Goal: Task Accomplishment & Management: Use online tool/utility

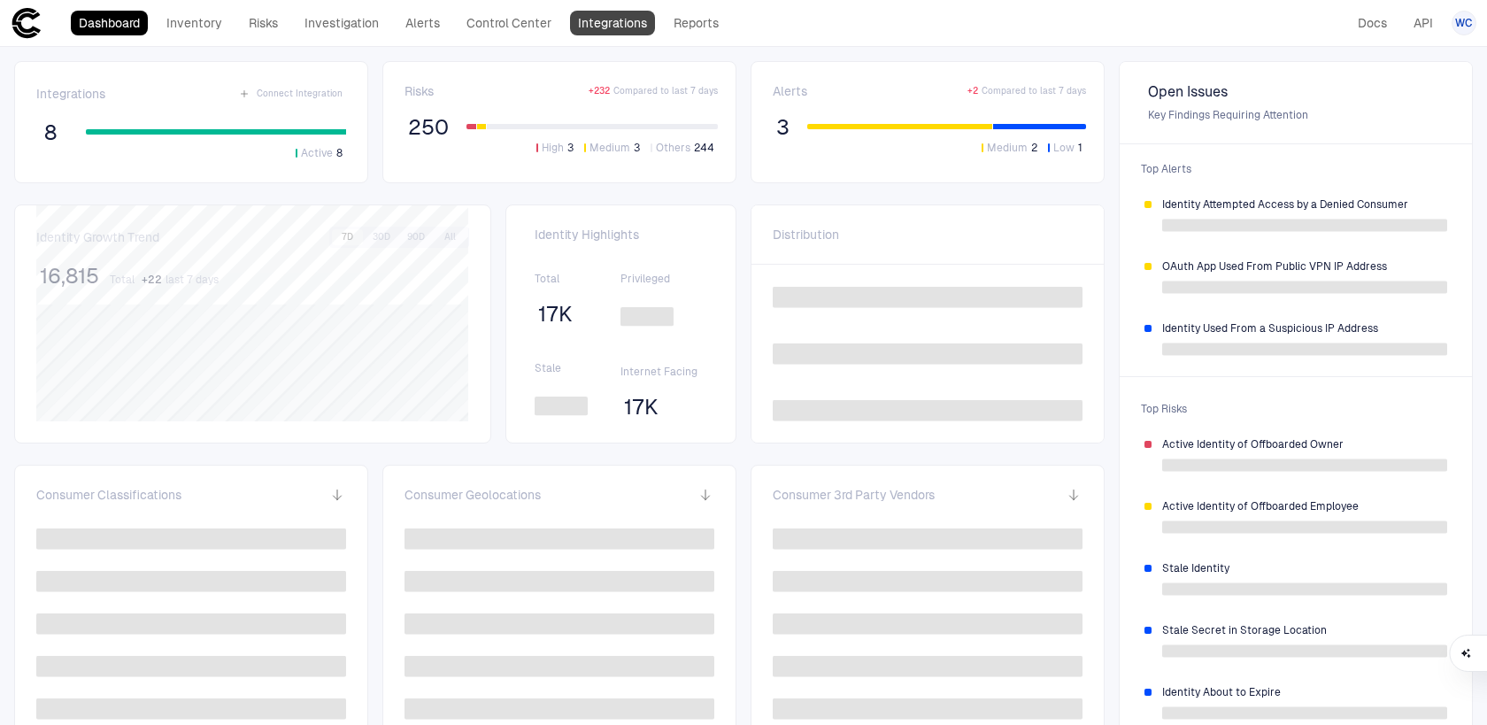
click at [608, 30] on link "Integrations" at bounding box center [612, 23] width 85 height 25
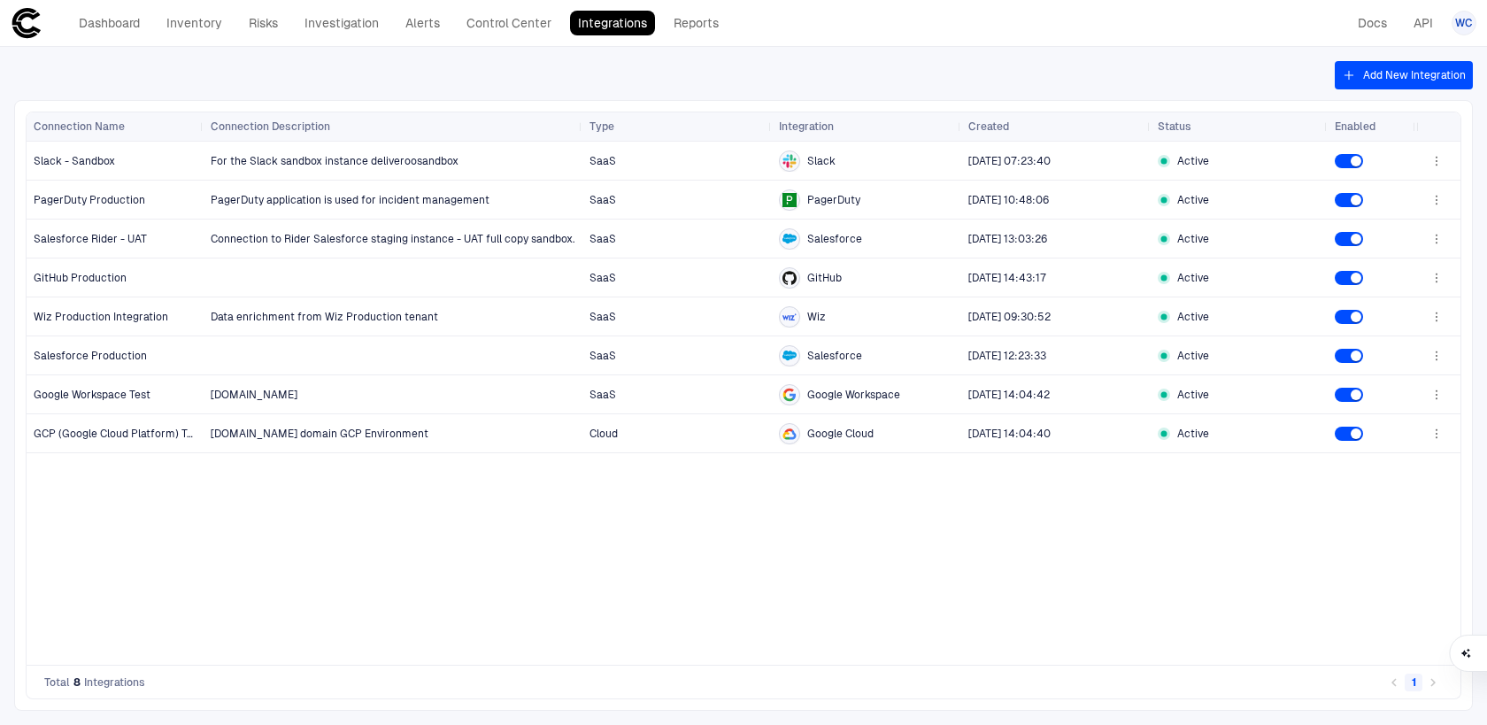
click at [1360, 72] on button "Add New Integration" at bounding box center [1404, 75] width 138 height 28
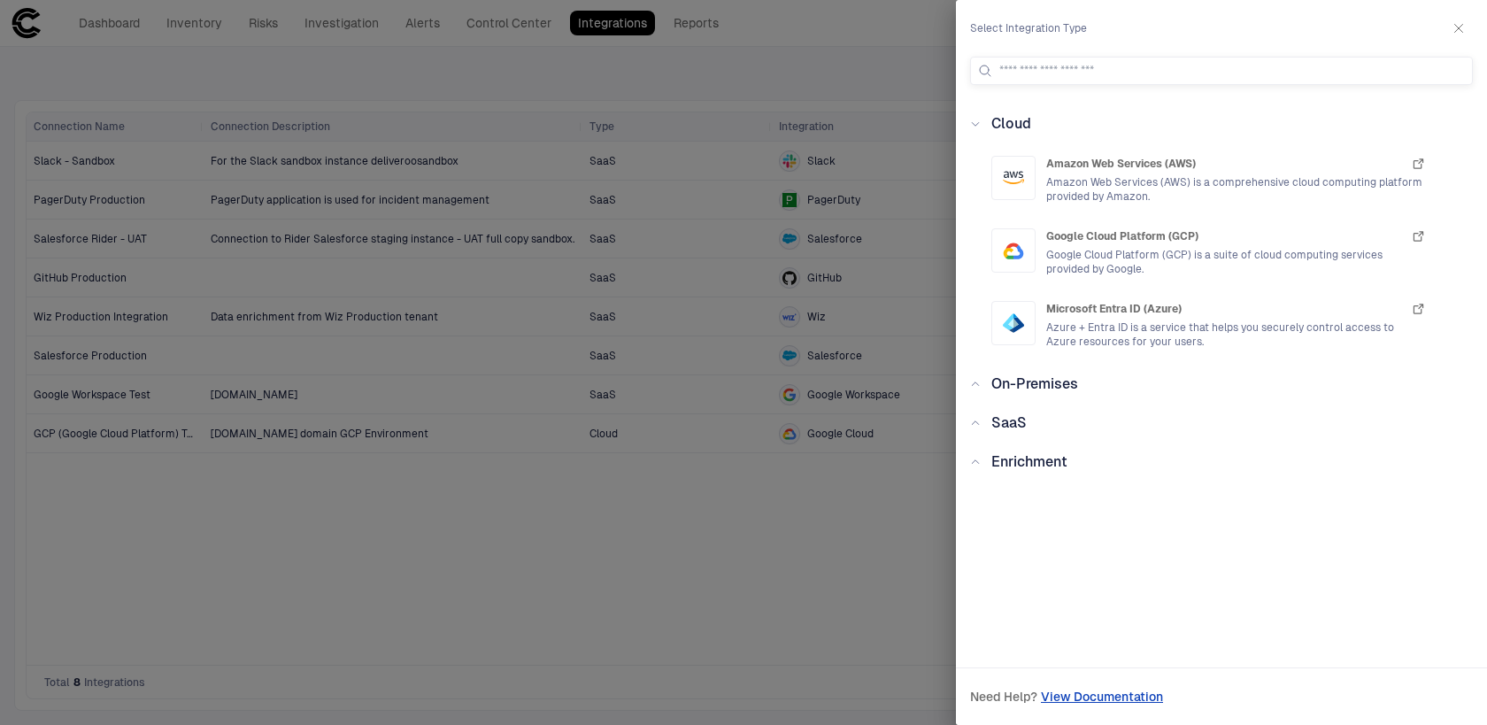
click at [1122, 431] on div "SaaS" at bounding box center [1227, 422] width 492 height 21
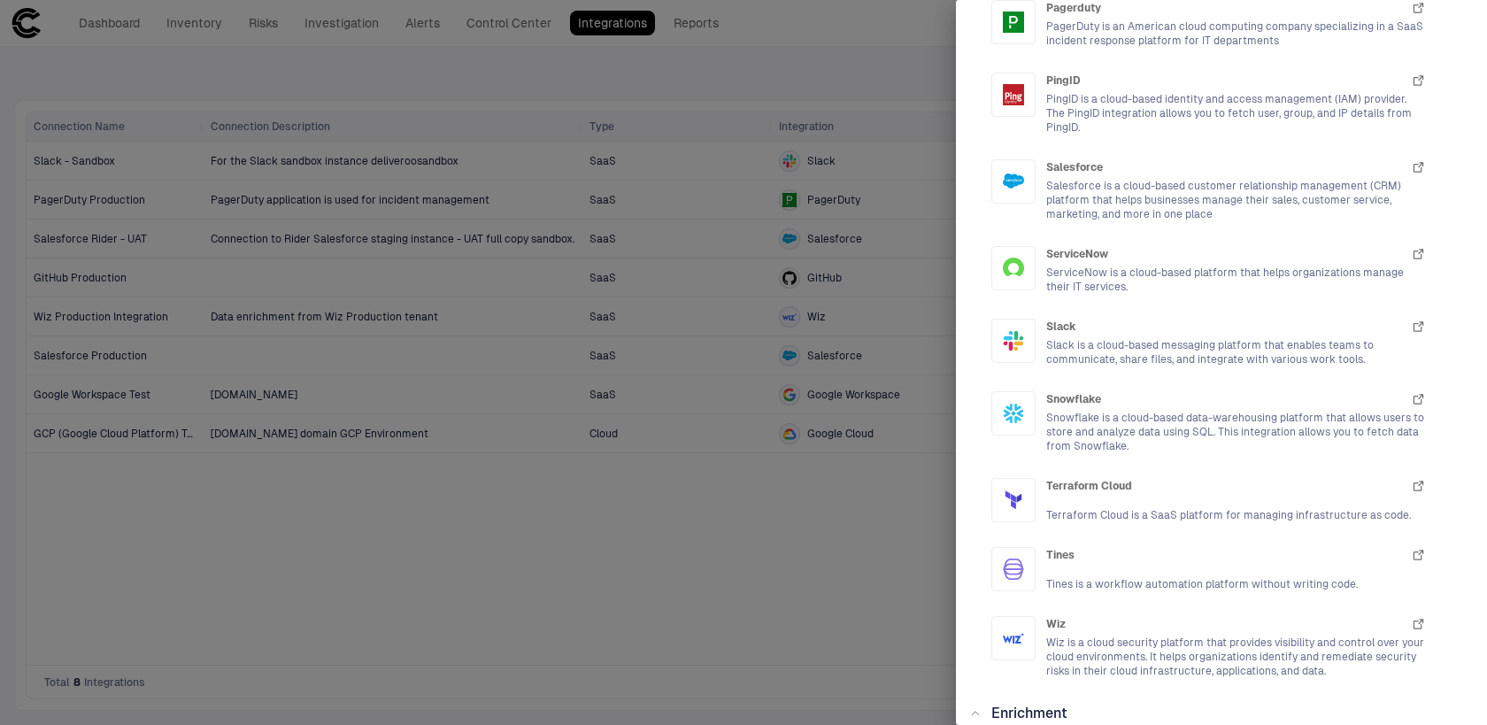
scroll to position [2139, 0]
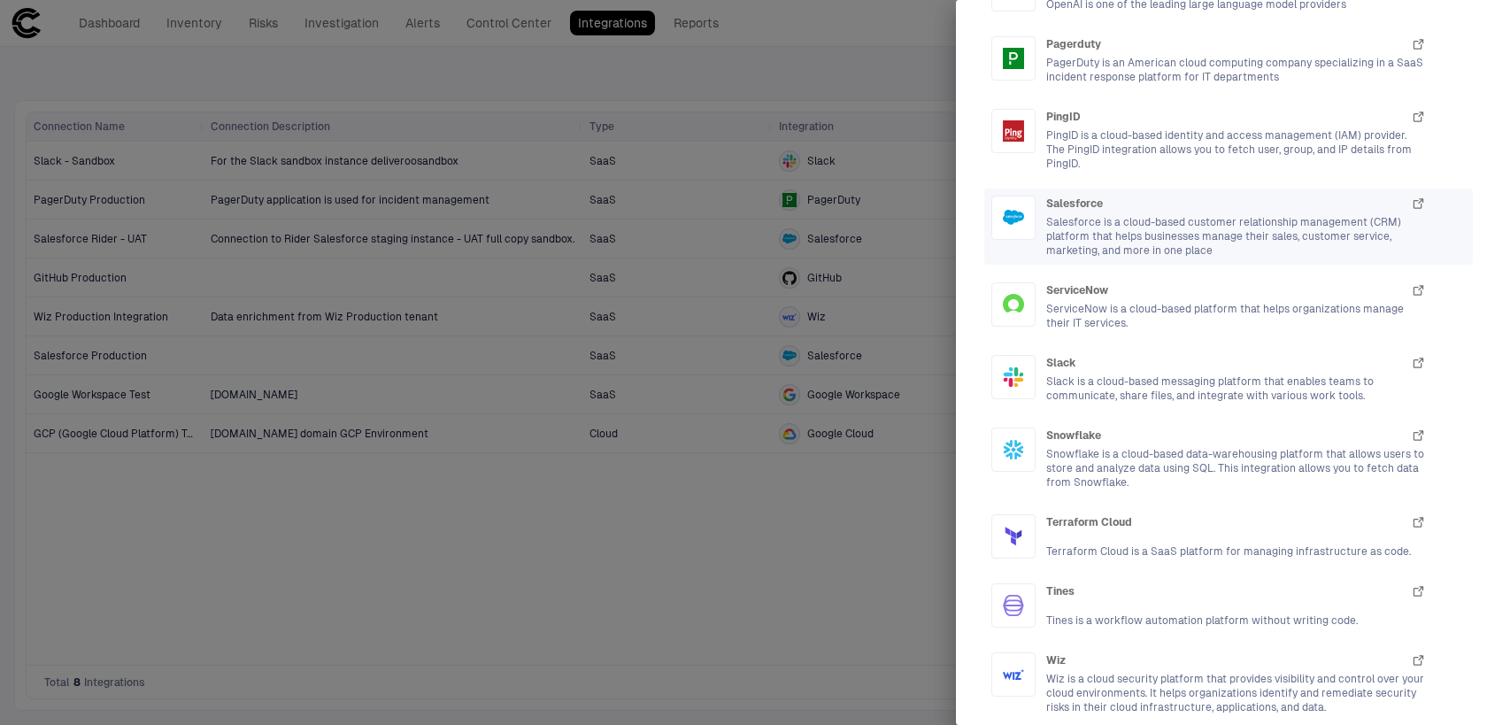
click at [1150, 215] on span "Salesforce is a cloud-based customer relationship management (CRM) platform tha…" at bounding box center [1236, 236] width 380 height 42
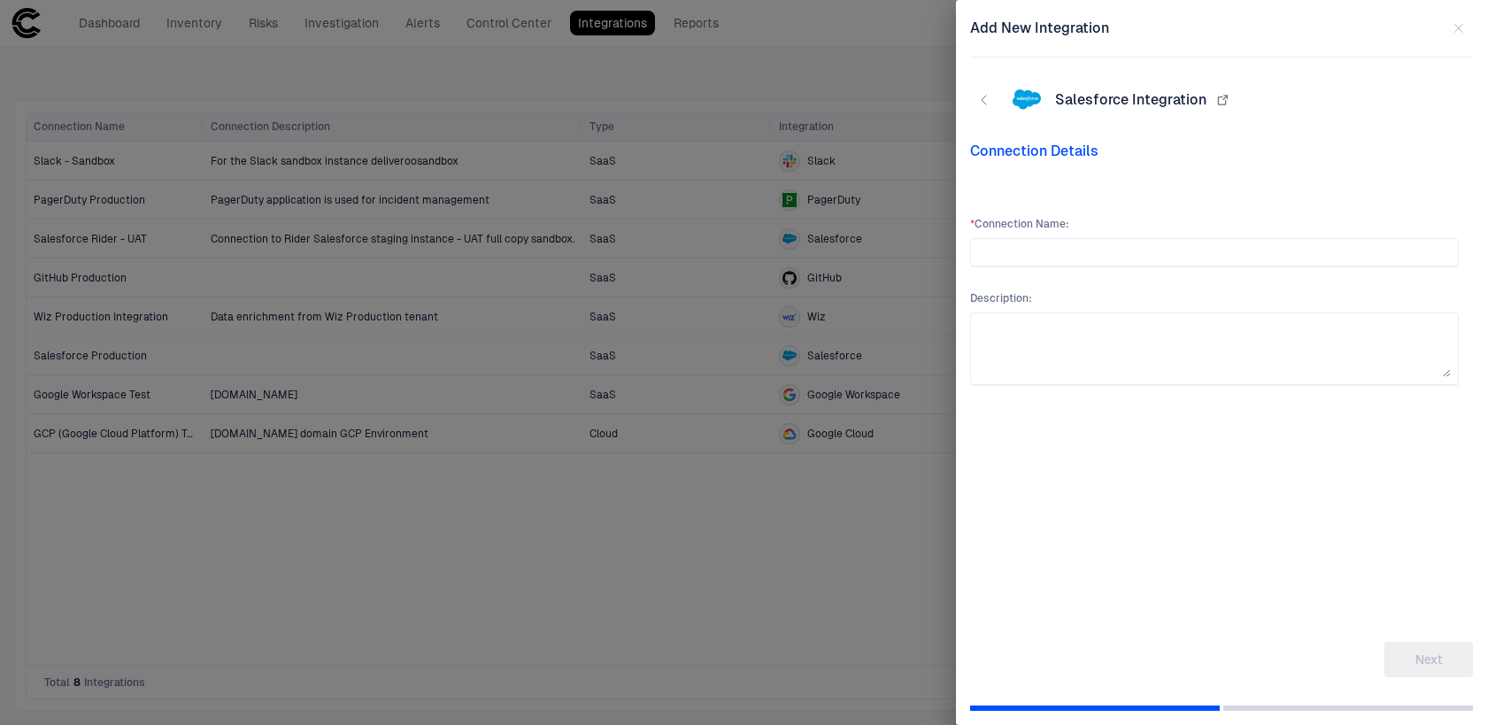
scroll to position [0, 0]
type input "**********"
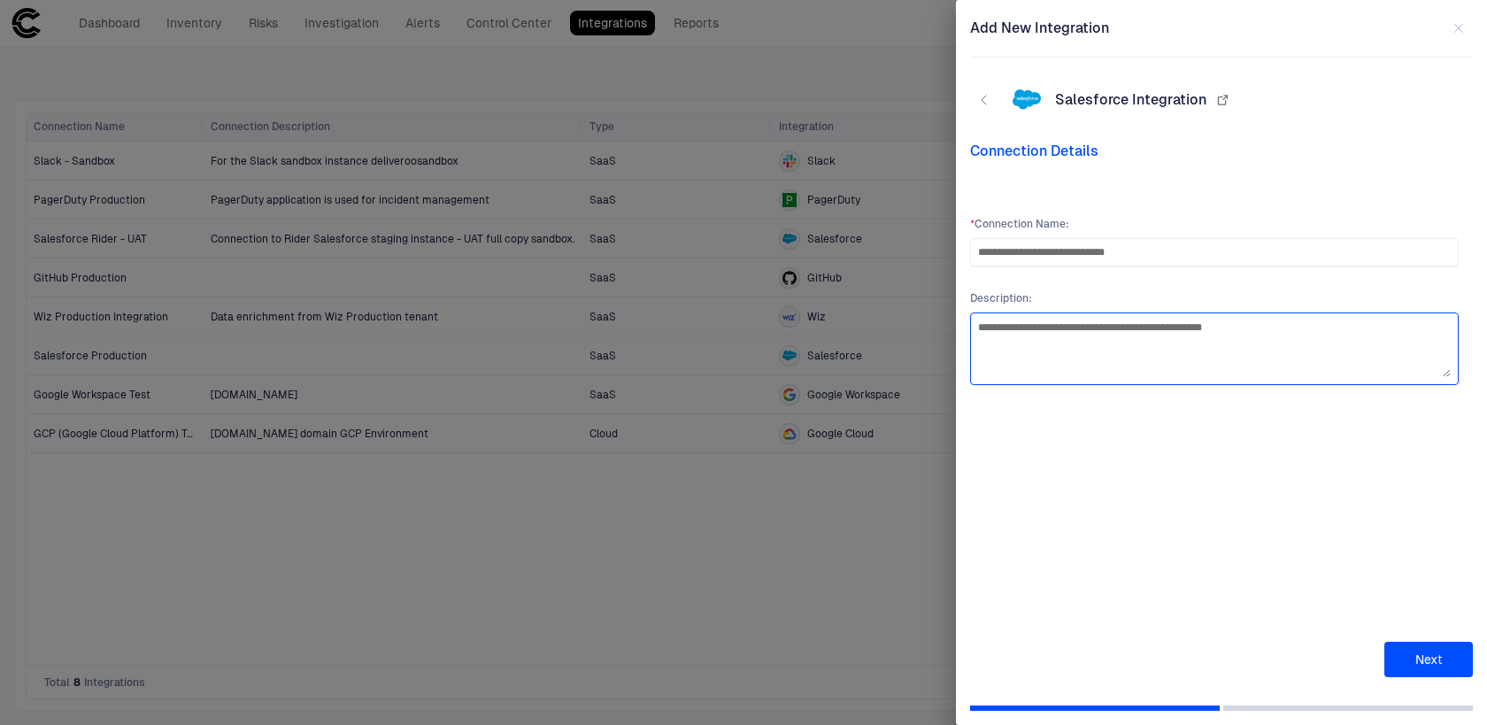
type textarea "**********"
click at [1420, 661] on button "Next" at bounding box center [1428, 659] width 88 height 35
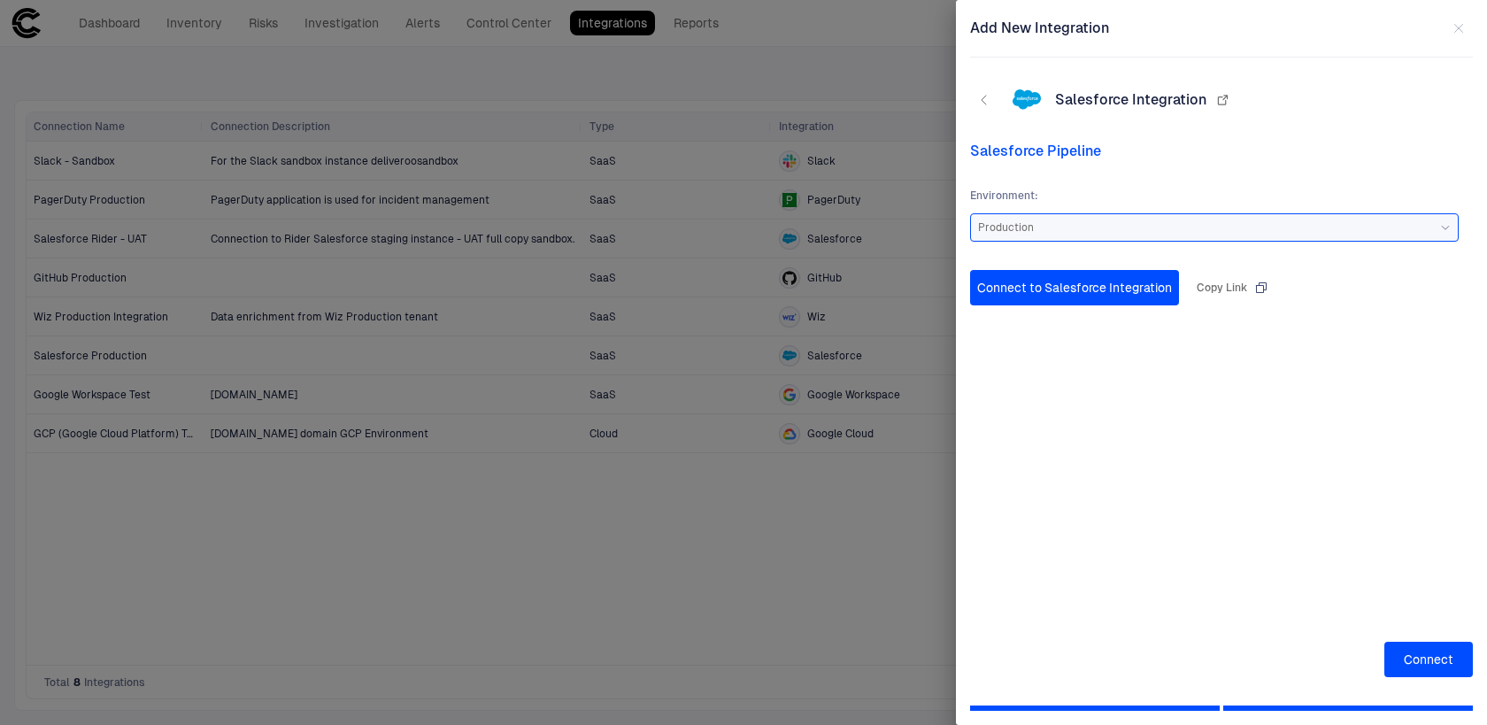
drag, startPoint x: 1422, startPoint y: 667, endPoint x: 1189, endPoint y: 465, distance: 308.0
click at [1189, 465] on div "Salesforce Pipeline Environment : Production Connect to Salesforce Integration …" at bounding box center [1221, 409] width 503 height 535
click at [1106, 285] on button "Connect to Salesforce Integration" at bounding box center [1074, 287] width 209 height 35
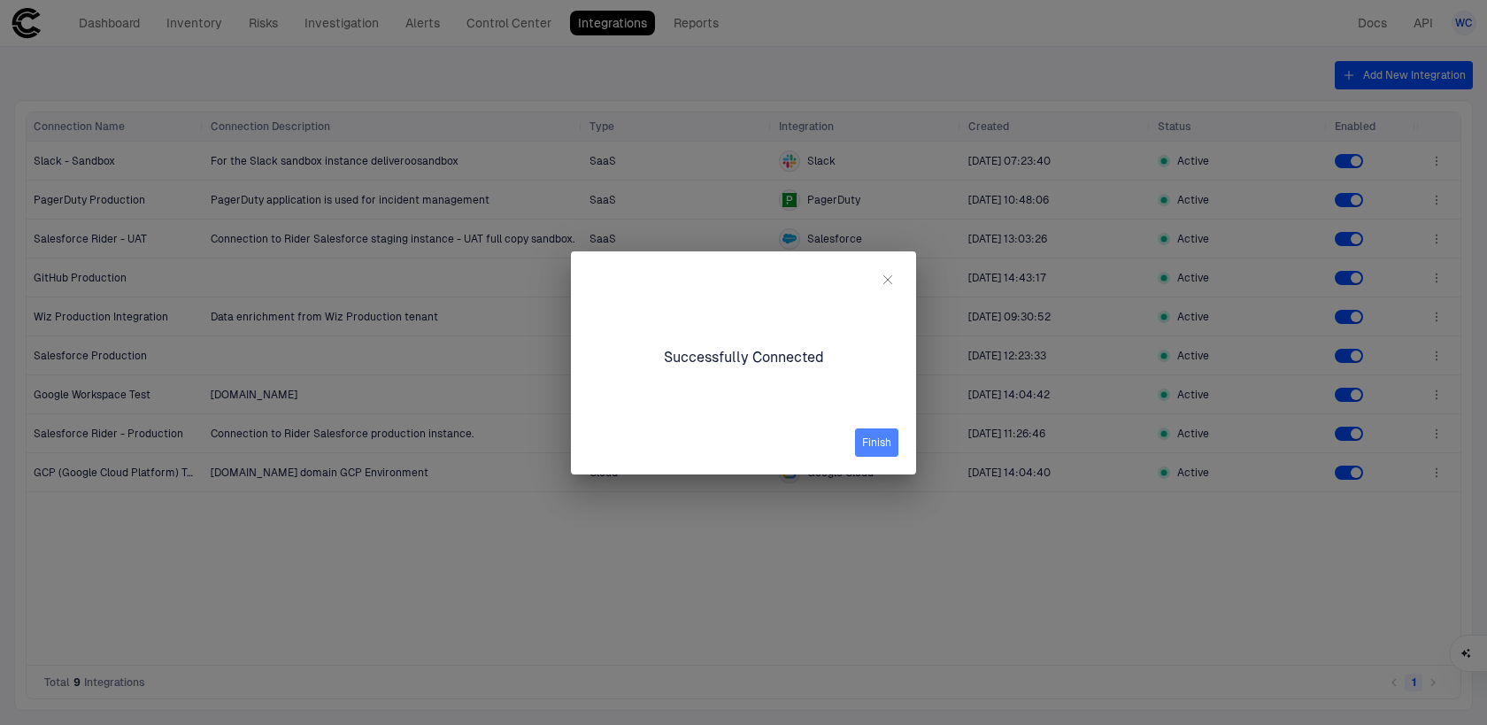
click at [880, 441] on button "Finish" at bounding box center [876, 442] width 43 height 28
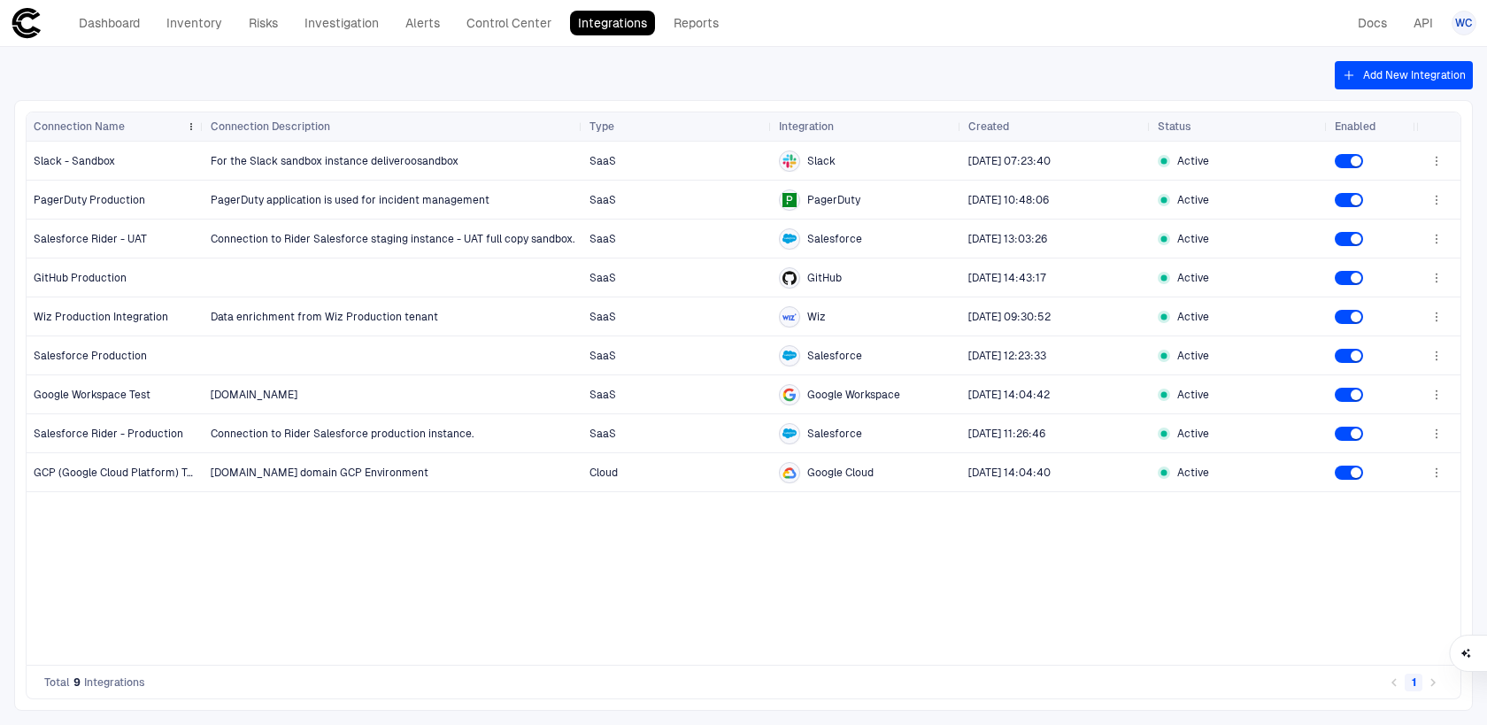
click at [109, 130] on span "Connection Name" at bounding box center [79, 126] width 91 height 14
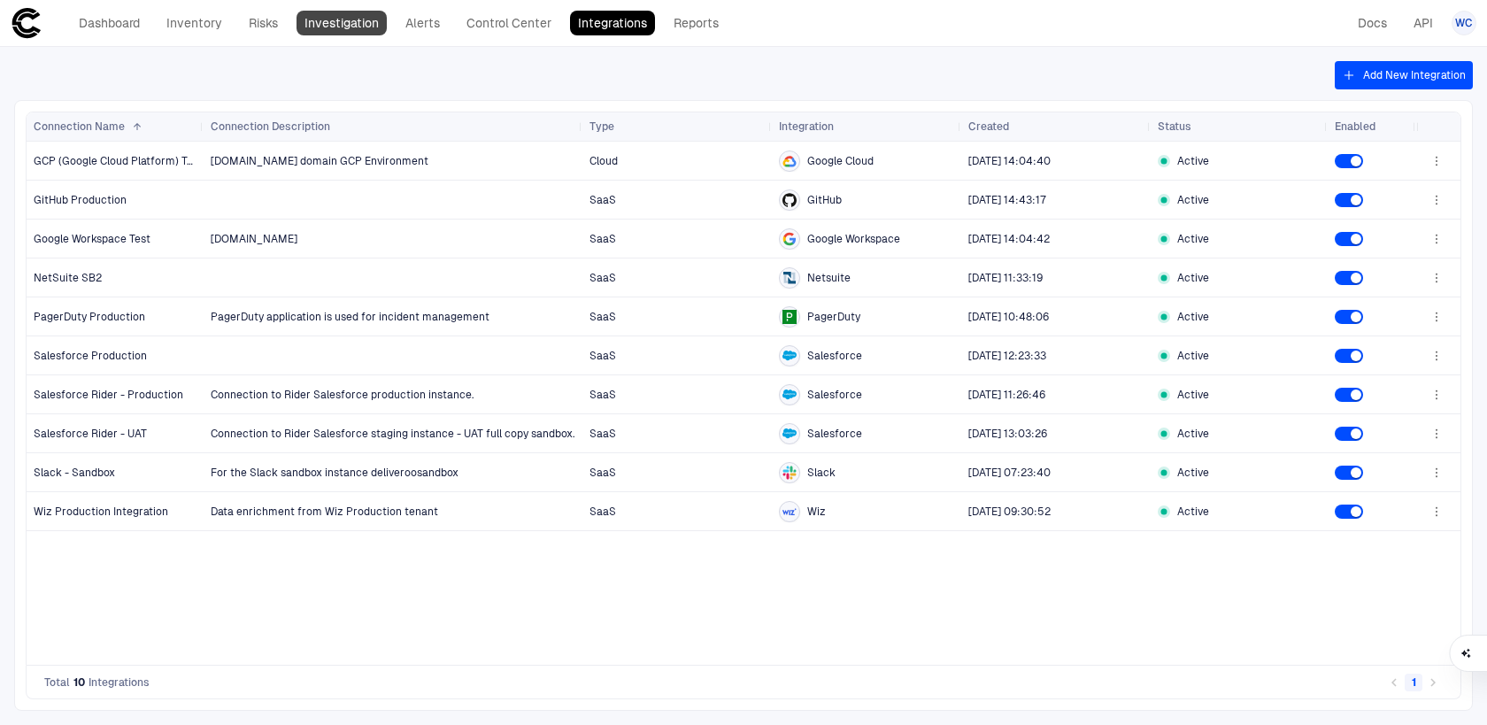
click at [329, 26] on link "Investigation" at bounding box center [341, 23] width 90 height 25
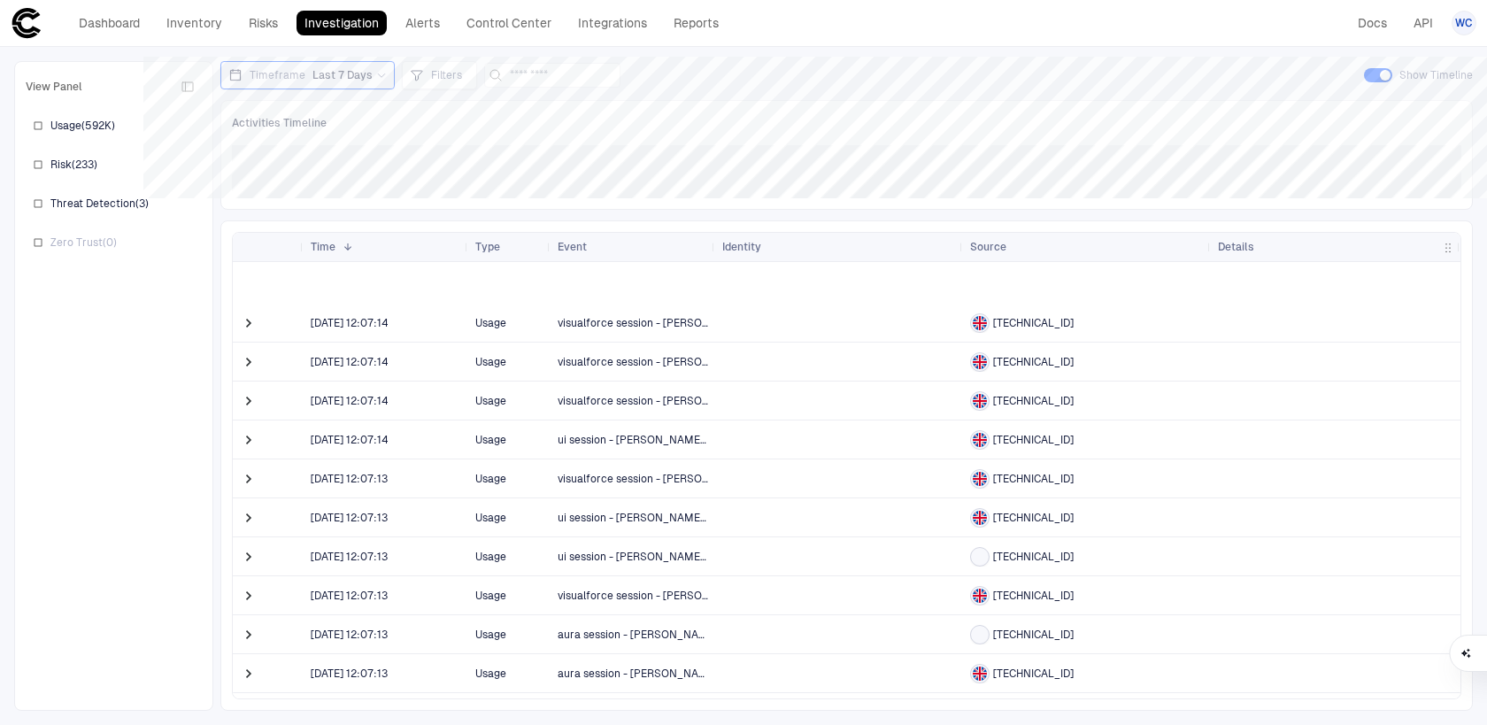
scroll to position [456, 0]
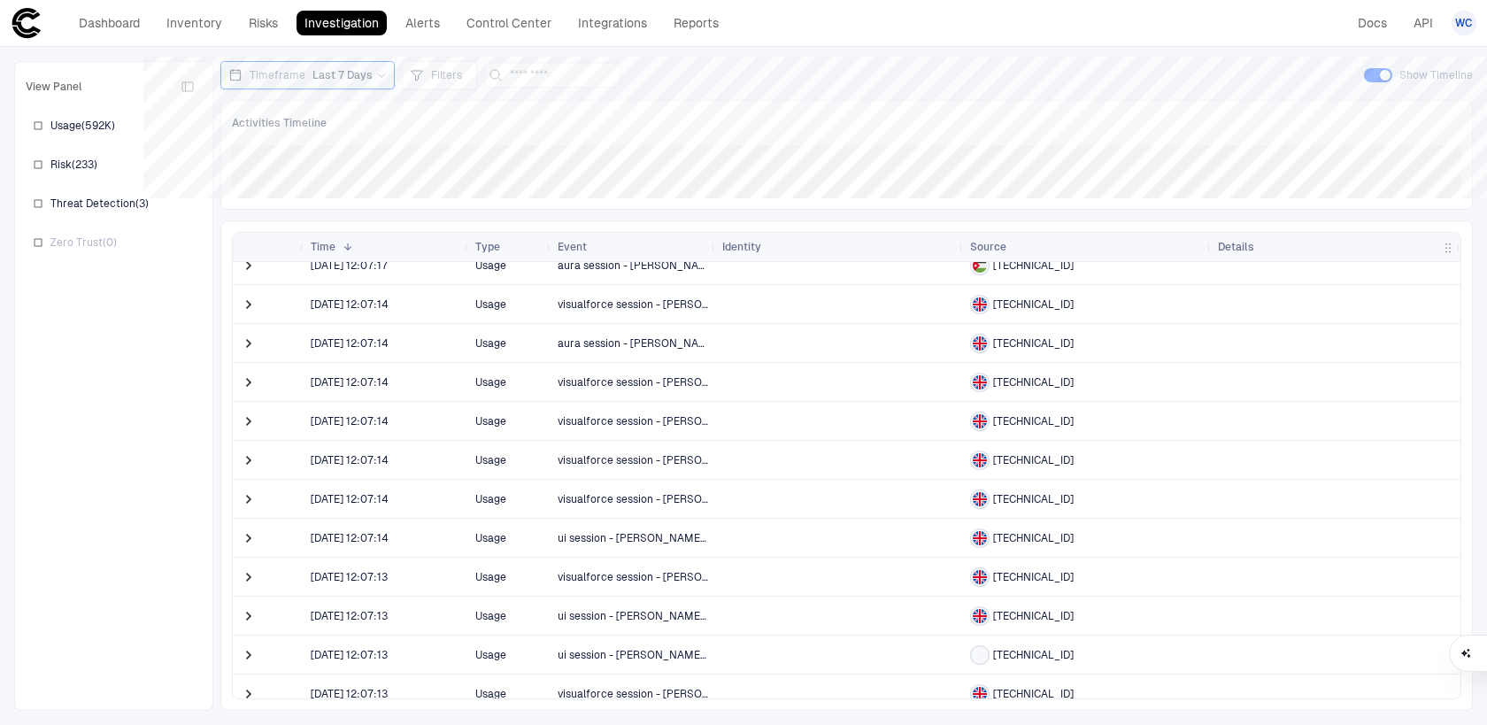
click at [347, 74] on span "Last 7 Days" at bounding box center [342, 75] width 60 height 14
click at [323, 146] on label "Last 24 Hours" at bounding box center [319, 148] width 201 height 27
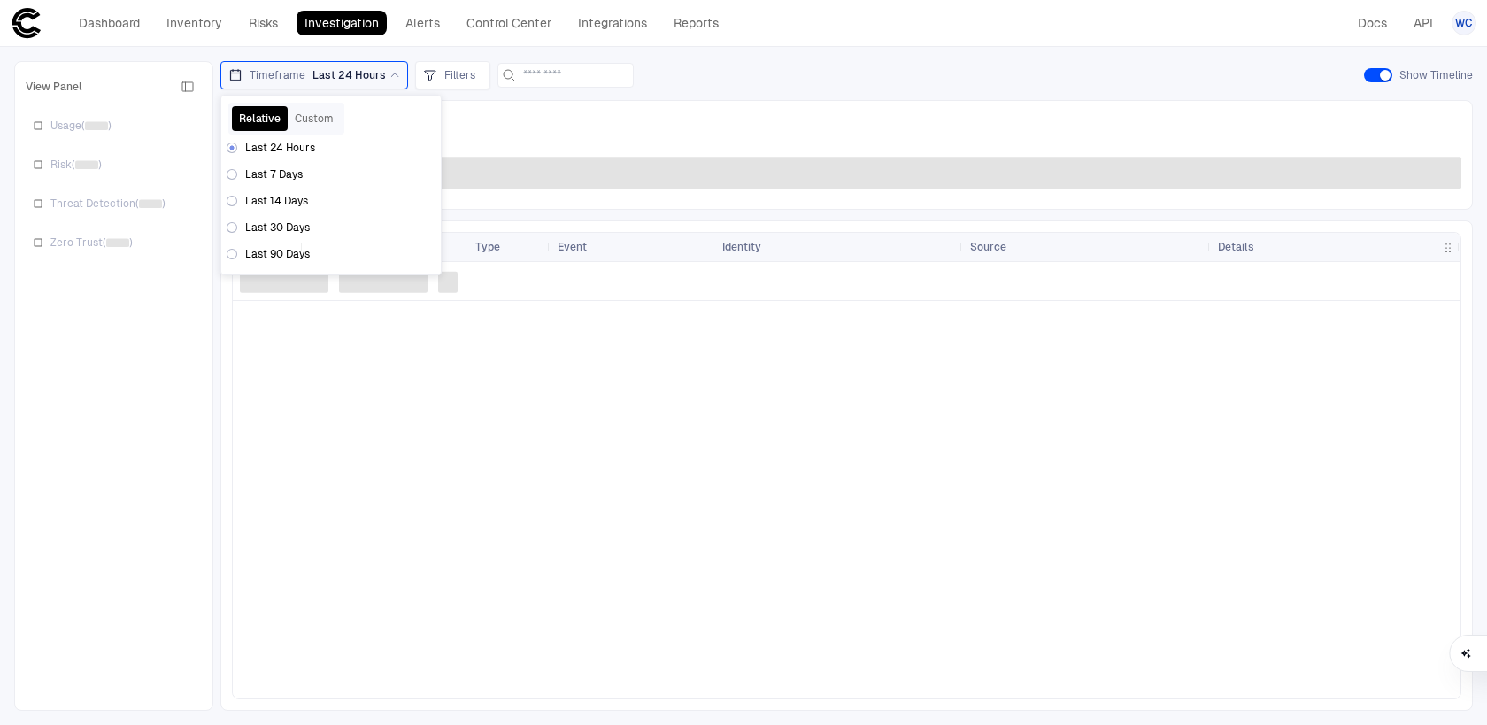
click at [469, 119] on div "Activities Timeline" at bounding box center [846, 123] width 1229 height 23
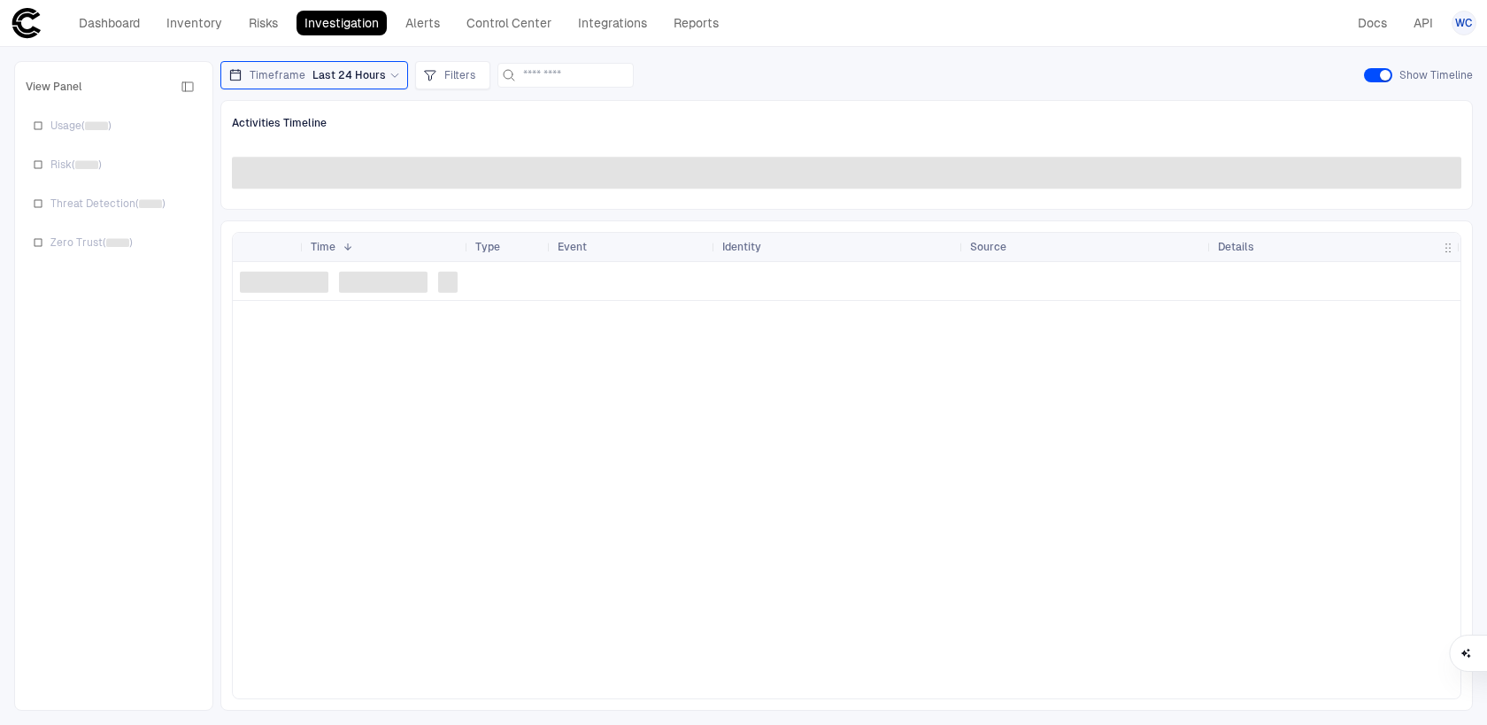
click at [333, 86] on div "Timeframe Last 24 Hours" at bounding box center [314, 75] width 188 height 28
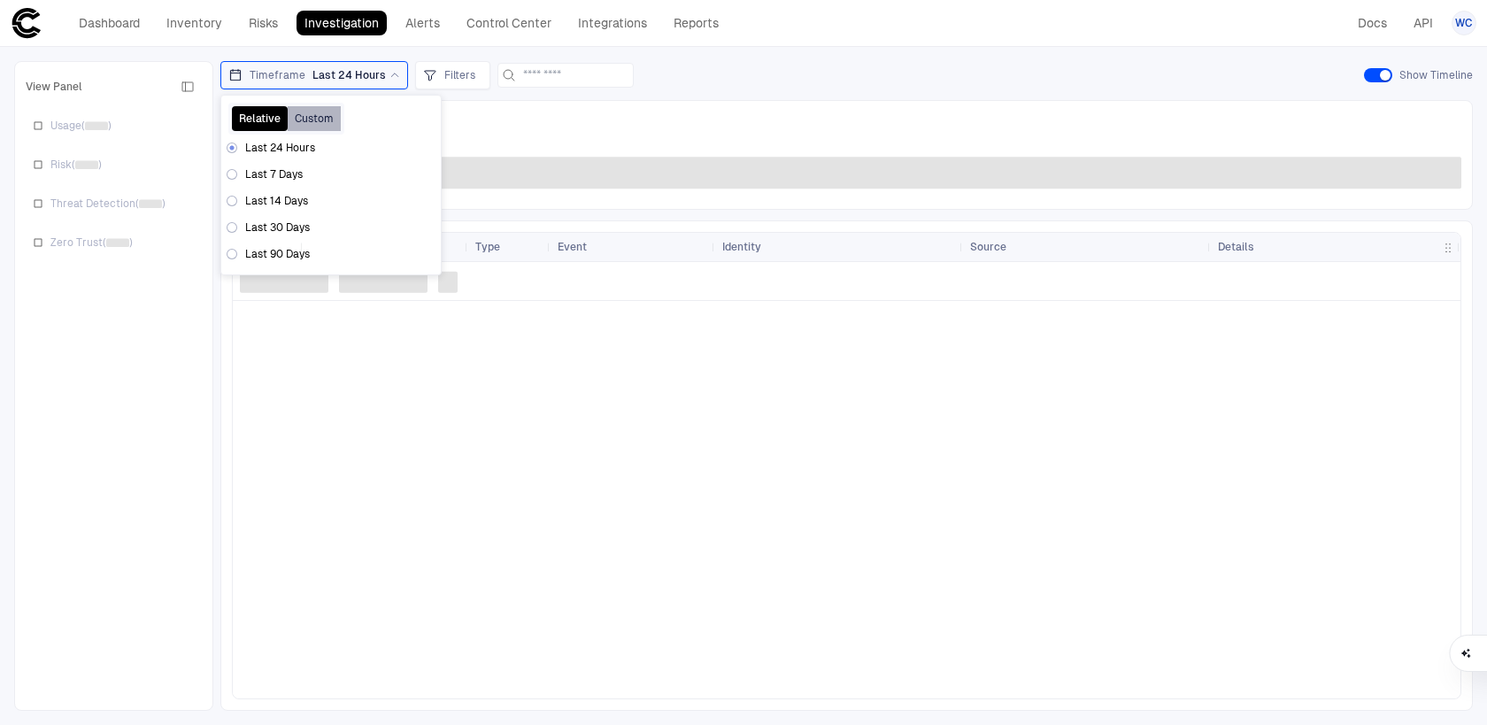
click at [318, 126] on button "Custom" at bounding box center [314, 118] width 53 height 25
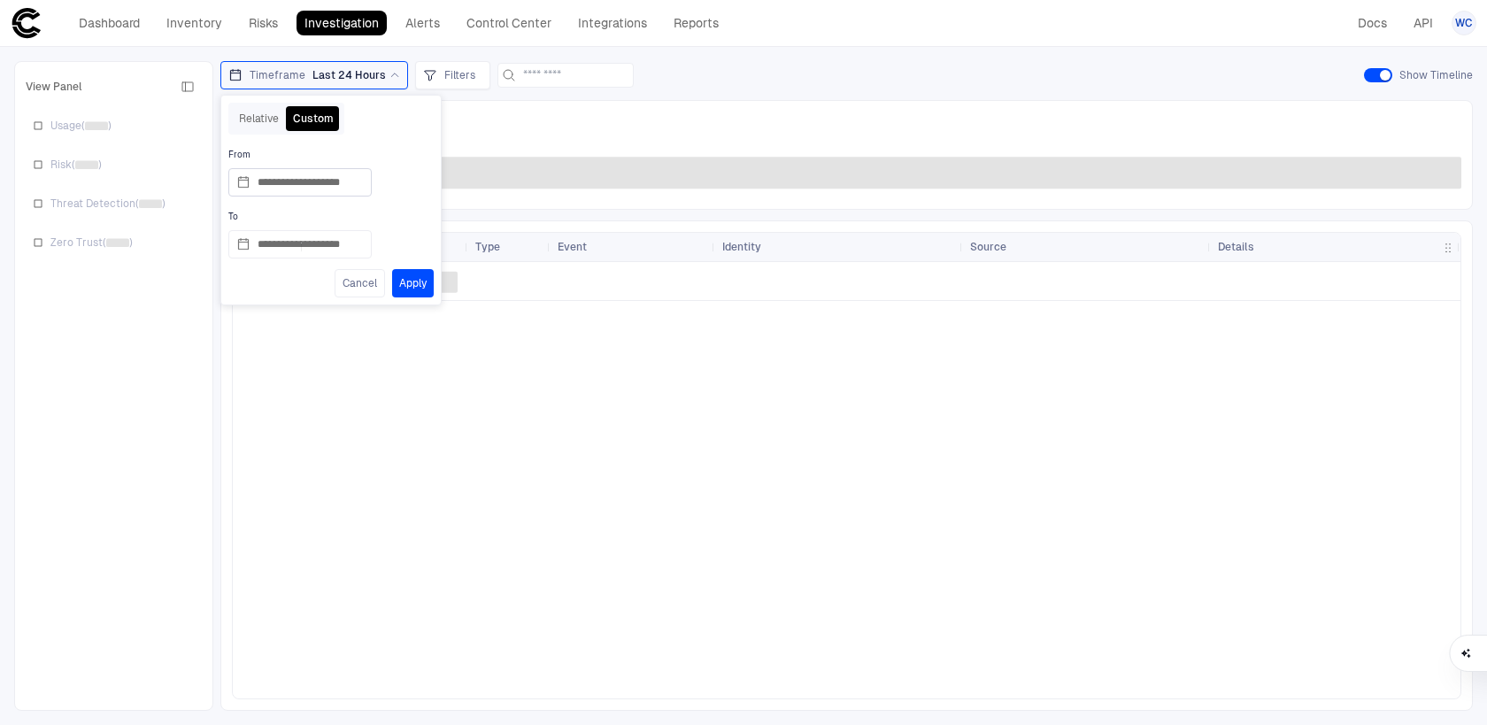
click at [230, 187] on div "**********" at bounding box center [299, 182] width 143 height 28
click at [244, 187] on icon at bounding box center [243, 182] width 11 height 12
click at [258, 187] on input "**********" at bounding box center [311, 182] width 106 height 27
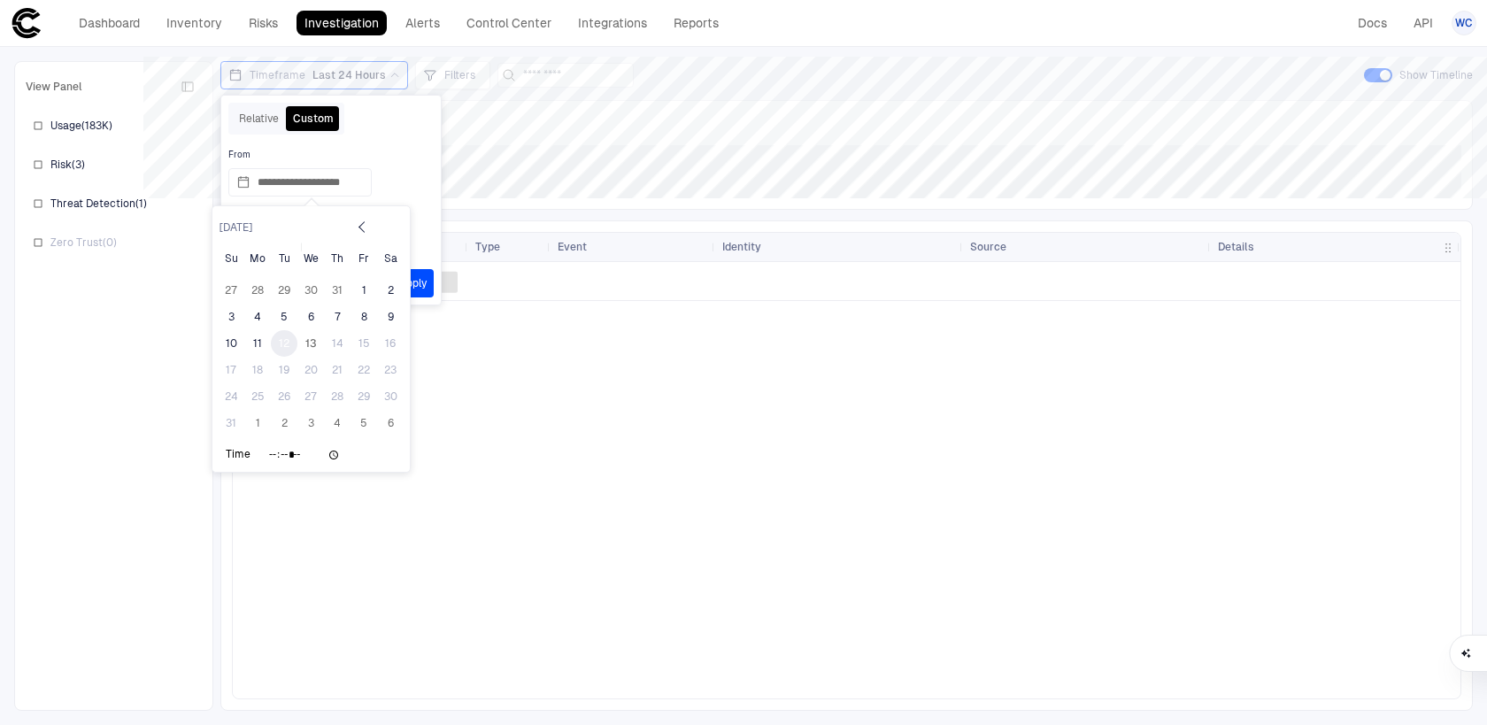
click at [282, 335] on div "12" at bounding box center [284, 343] width 27 height 27
type input "**********"
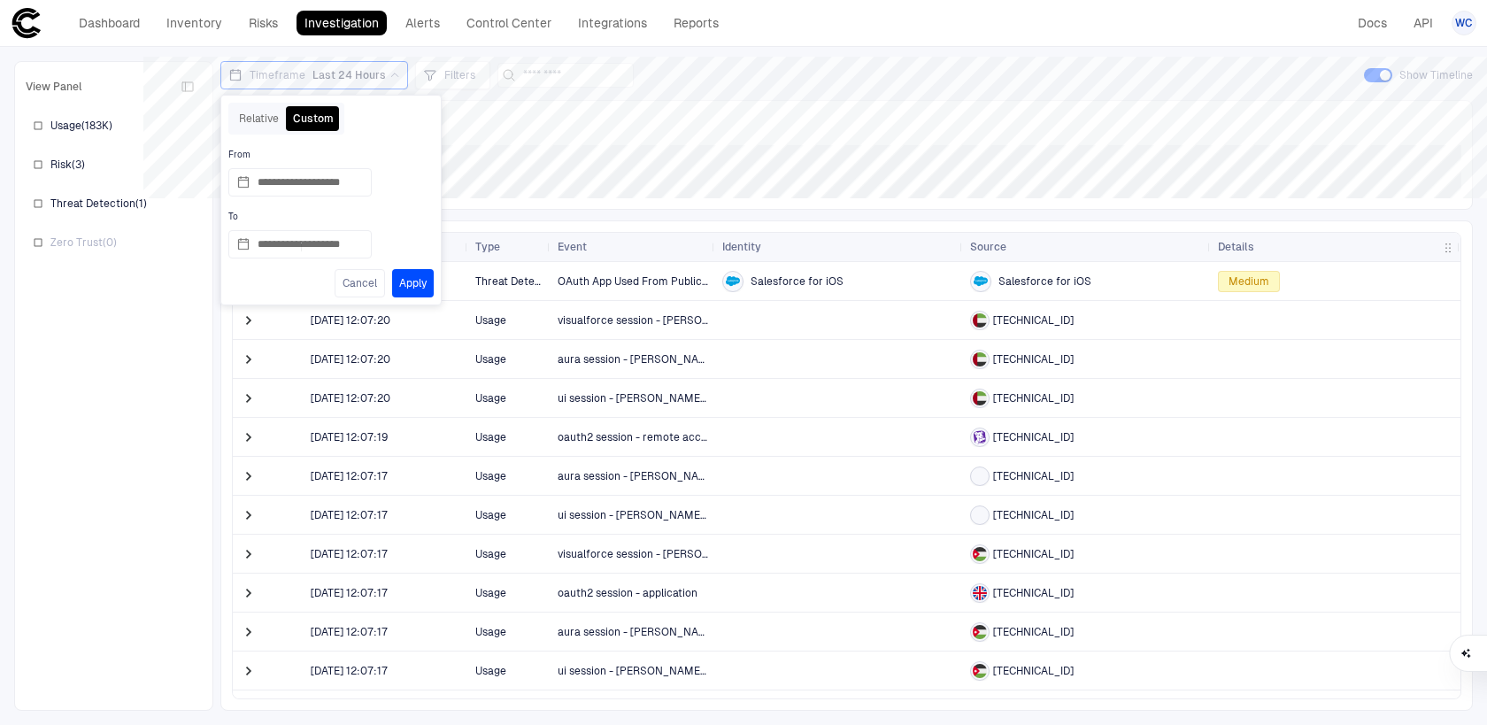
click at [408, 274] on button "Apply" at bounding box center [413, 283] width 42 height 28
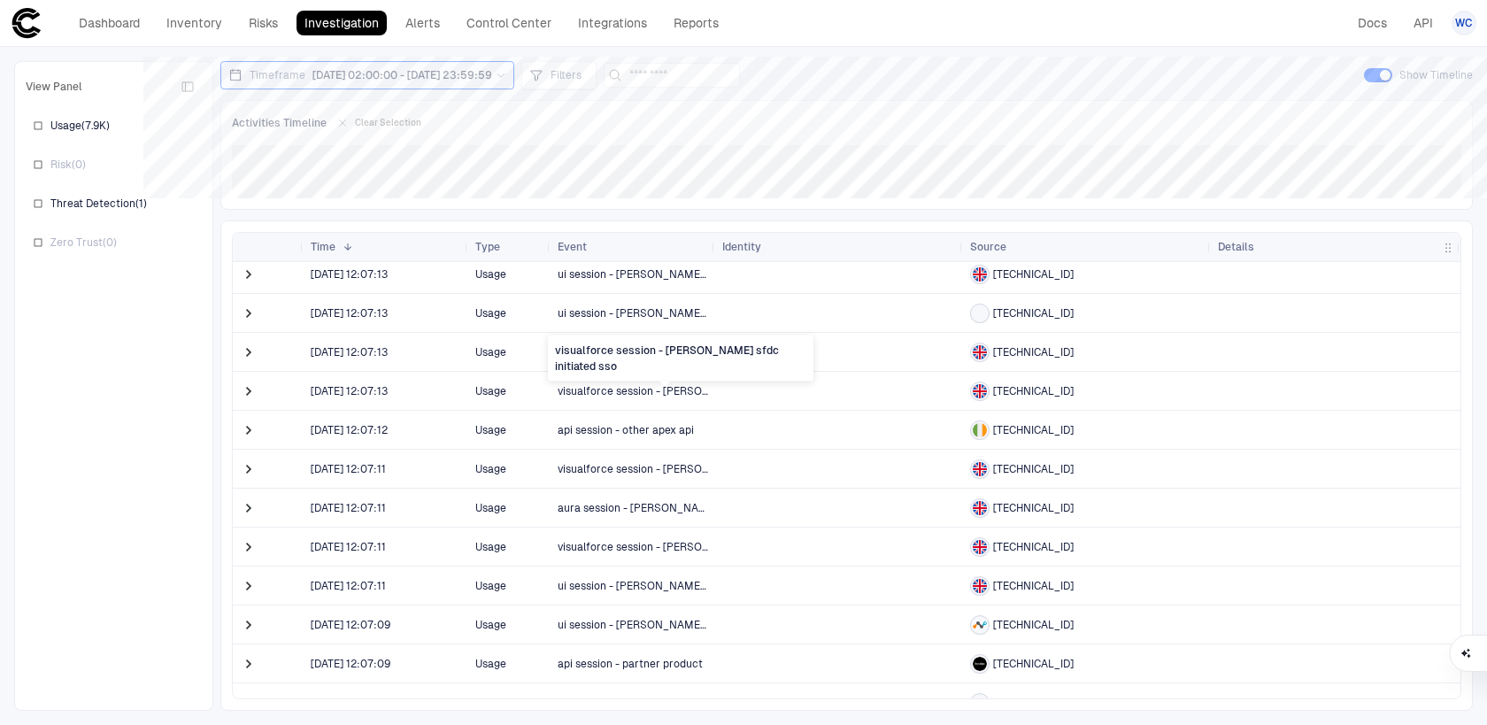
click at [653, 390] on span "visualforce session - saml sfdc initiated sso" at bounding box center [698, 391] width 281 height 12
click at [653, 390] on span "api session - other apex api" at bounding box center [626, 393] width 136 height 12
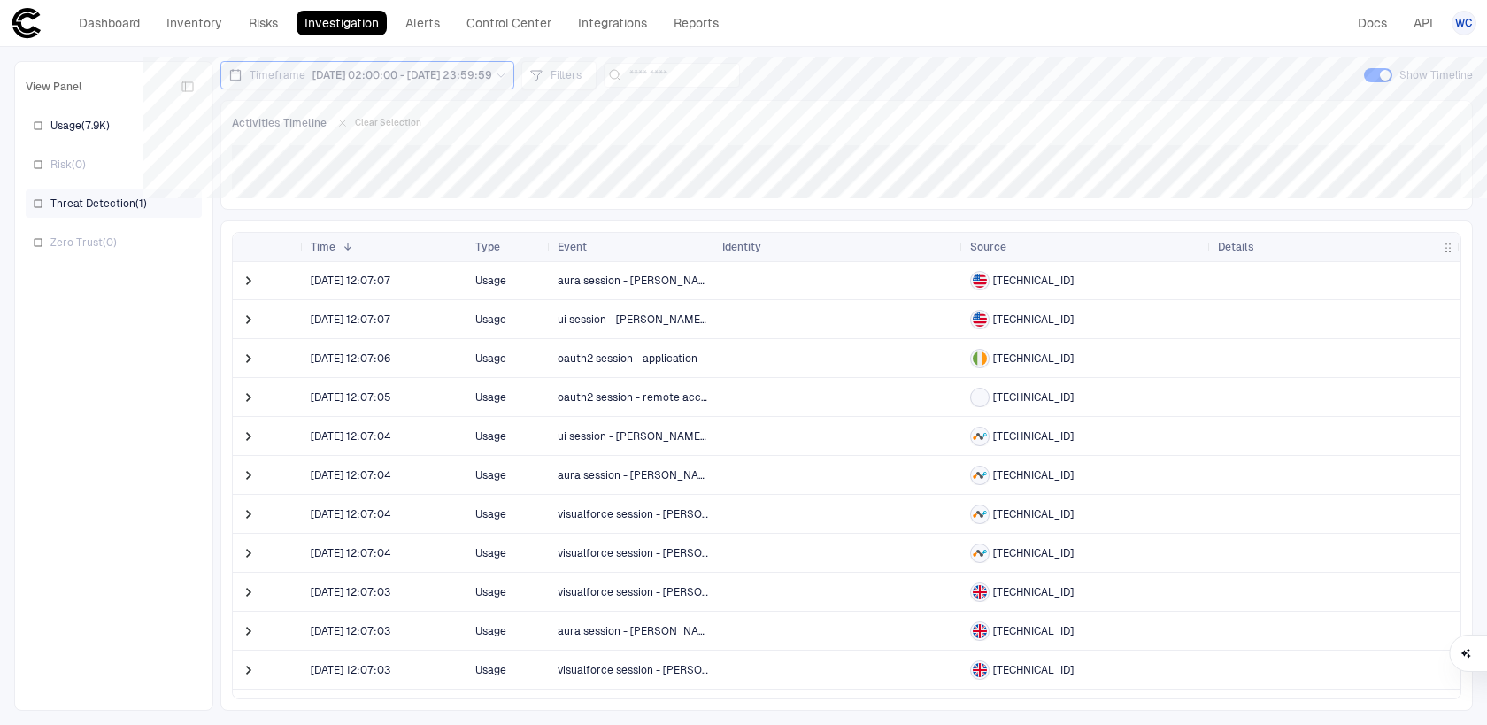
click at [124, 210] on span "Threat Detection ( 1 )" at bounding box center [98, 203] width 96 height 14
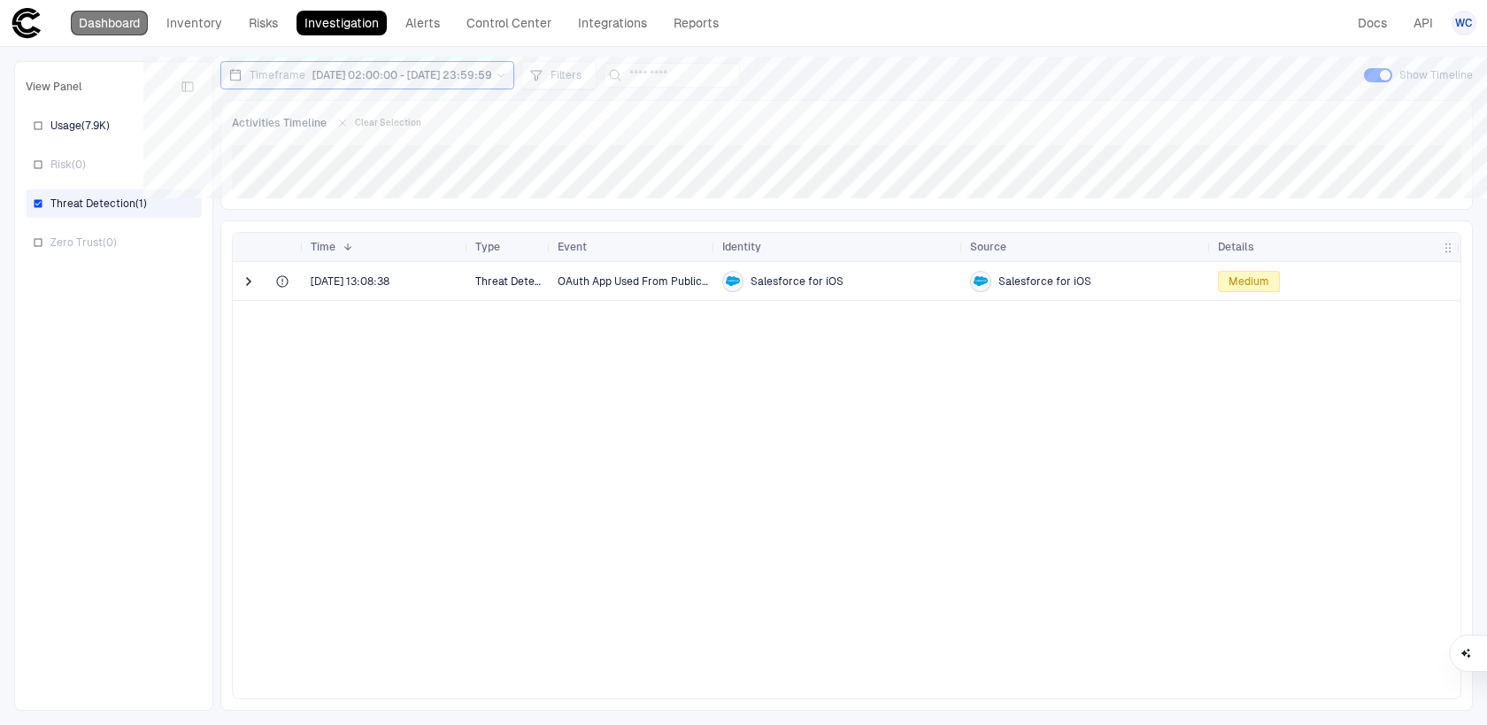
click at [111, 19] on link "Dashboard" at bounding box center [109, 23] width 77 height 25
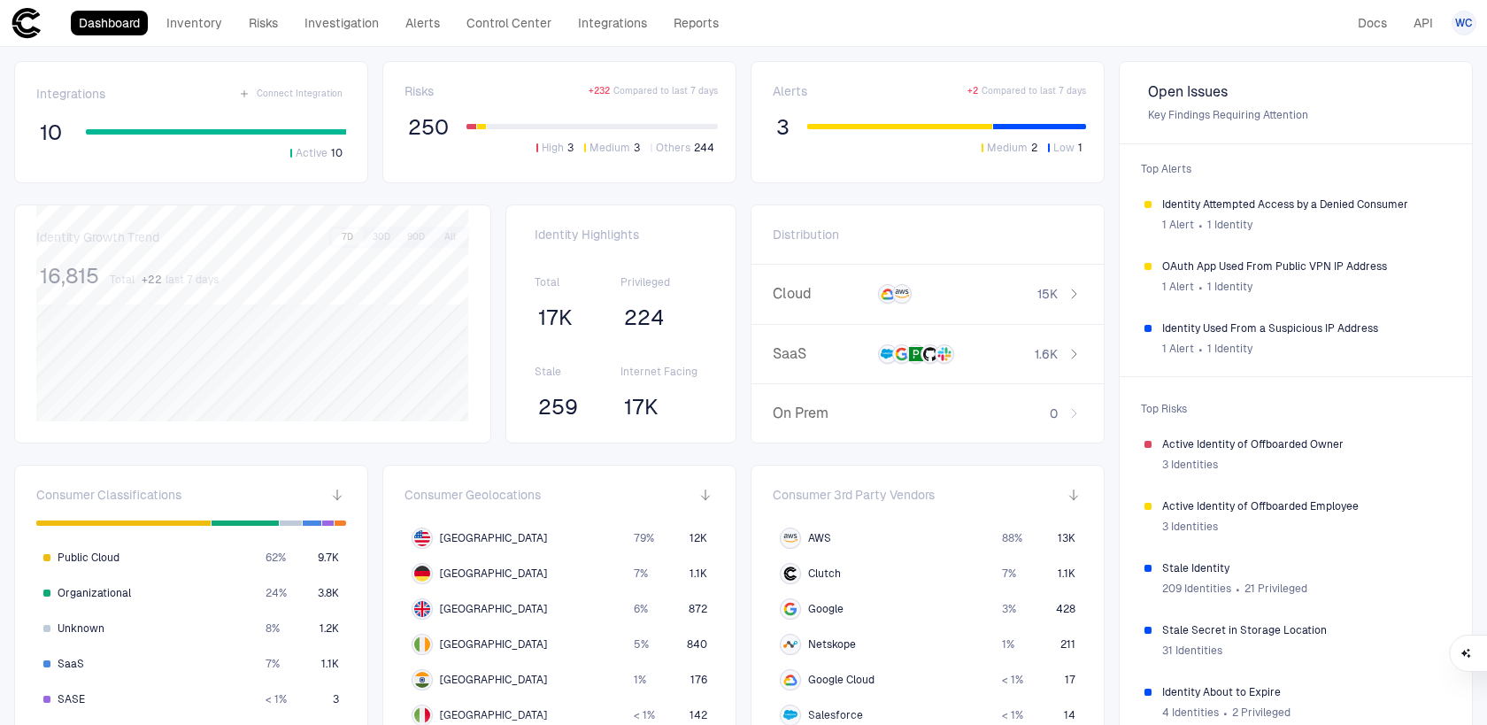
click at [831, 107] on div "Alerts + 2 Compared to last 7 days 3 Medium 2 Low 1" at bounding box center [929, 122] width 313 height 78
click at [789, 119] on button "3" at bounding box center [783, 127] width 20 height 28
click at [529, 111] on div "Risks + 232 Compared to last 7 days 250 High 3 Medium 3 Others 244" at bounding box center [560, 122] width 313 height 78
click at [437, 100] on div "Risks + 232 Compared to last 7 days 250 High 3 Medium 3 Others 244" at bounding box center [560, 122] width 313 height 78
click at [425, 100] on div "Risks + 232 Compared to last 7 days 250 High 3 Medium 3 Others 244" at bounding box center [560, 122] width 313 height 78
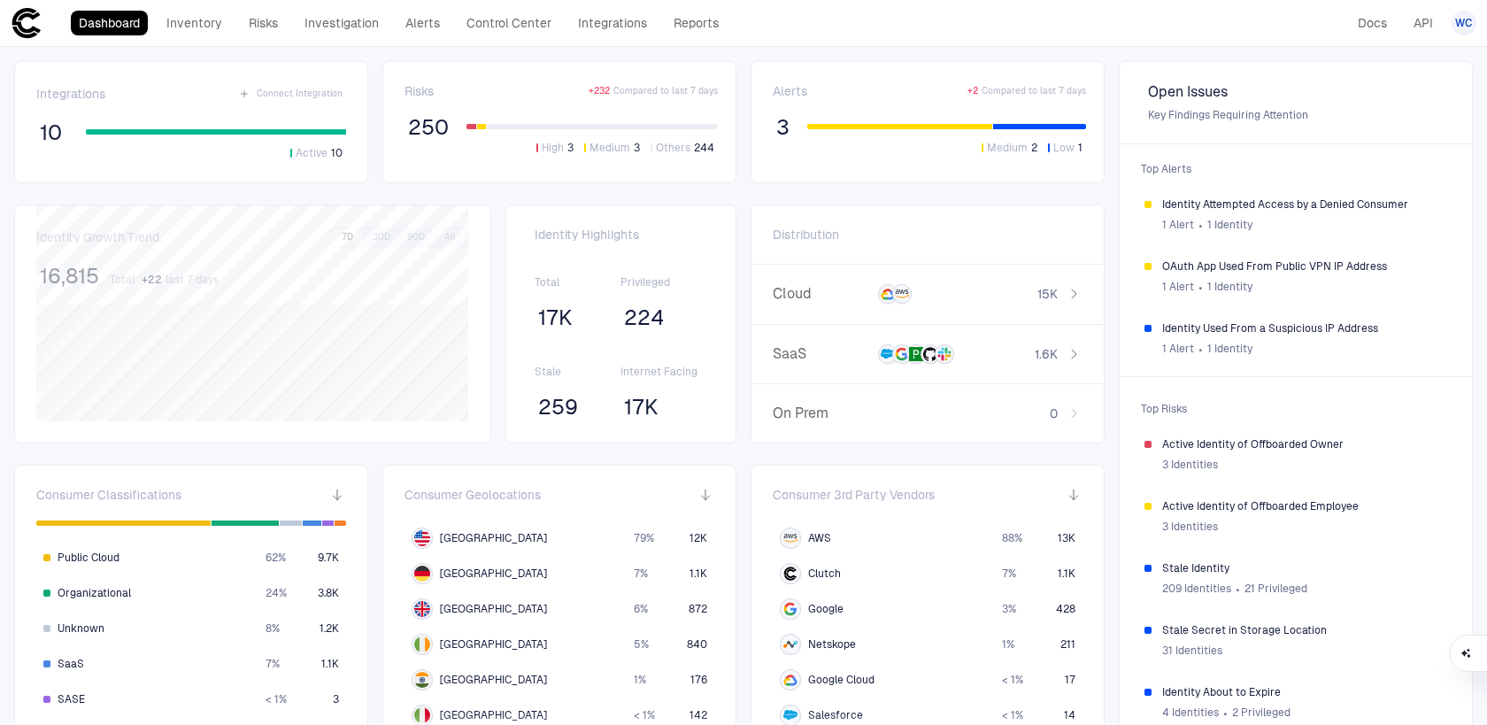
click at [425, 127] on span "250" at bounding box center [428, 127] width 41 height 27
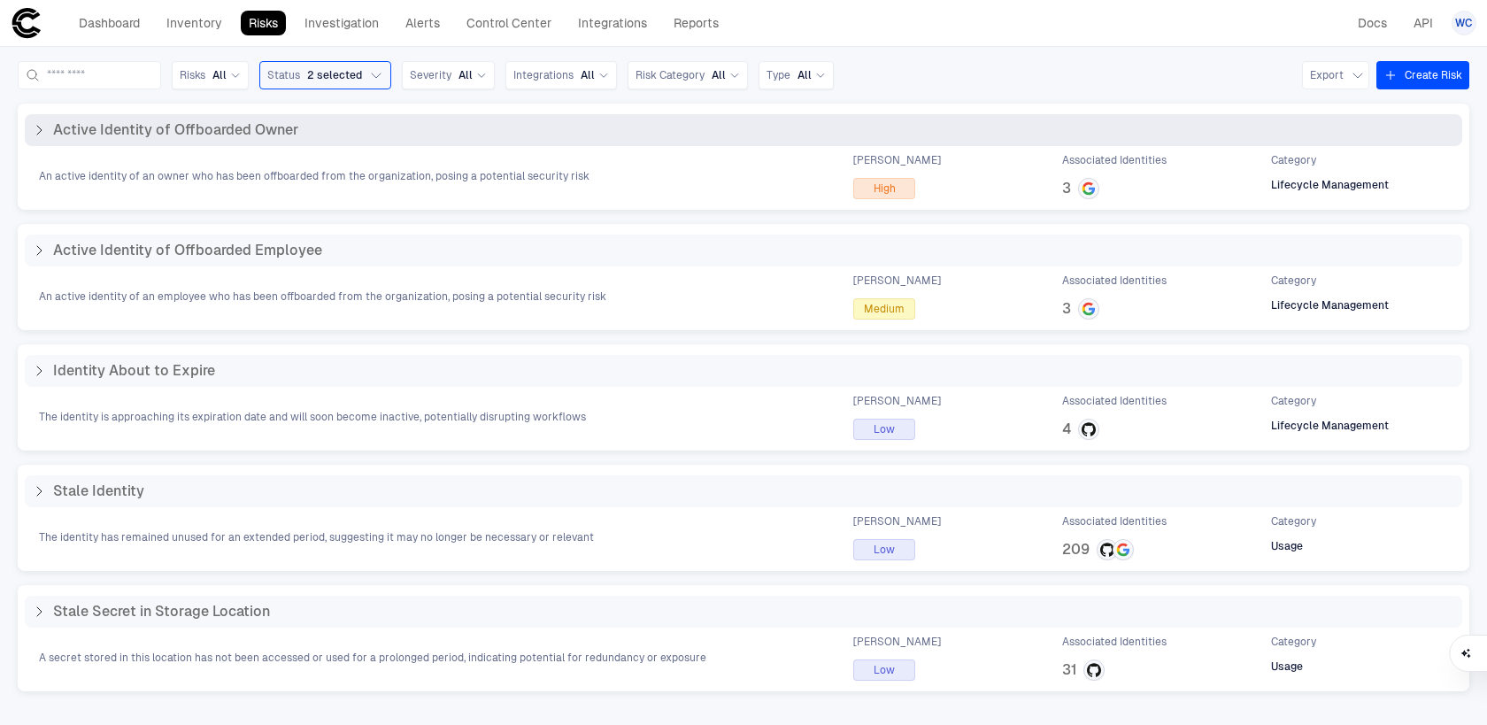
click at [415, 165] on div "An active identity of an owner who has been offboarded from the organization, p…" at bounding box center [743, 176] width 1437 height 46
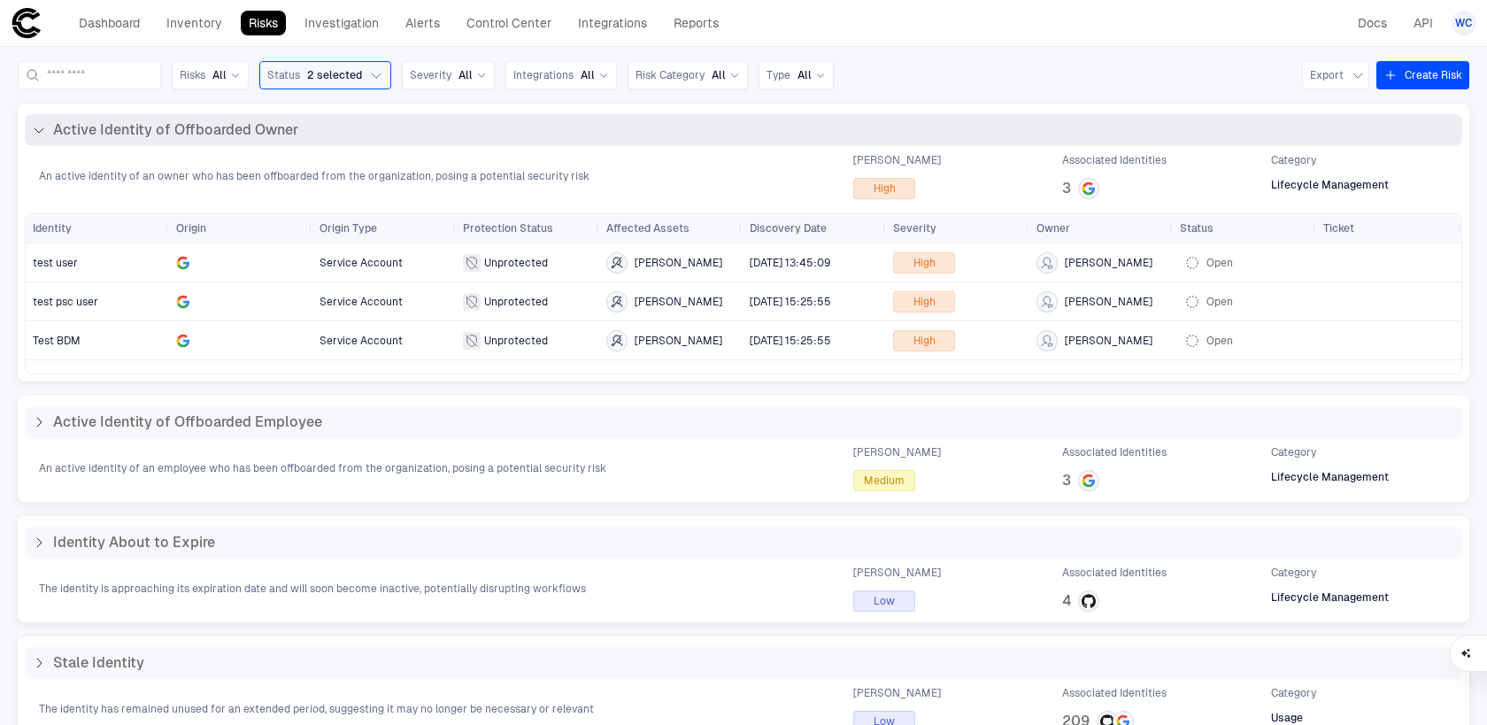
click at [415, 165] on div "An active identity of an owner who has been offboarded from the organization, p…" at bounding box center [743, 176] width 1437 height 46
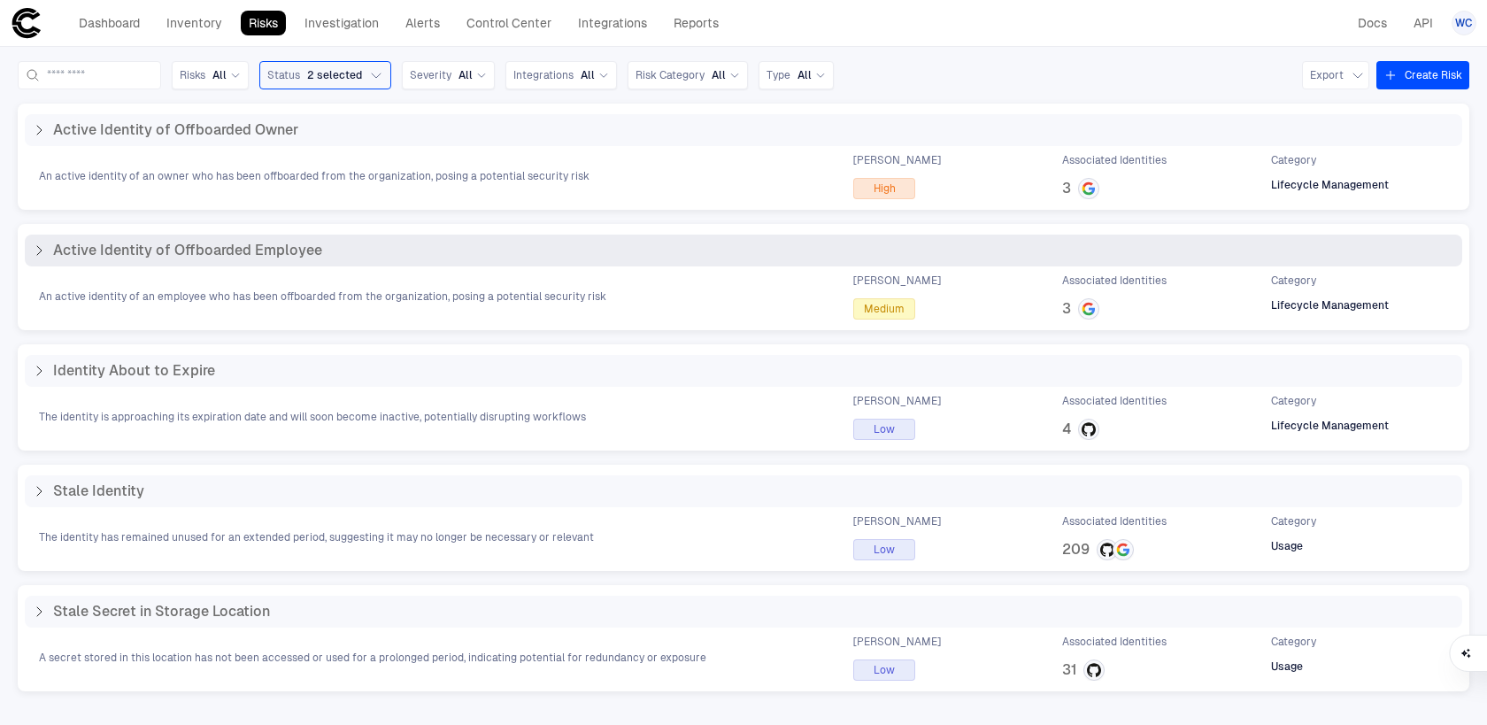
click at [348, 259] on div "Active Identity of Offboarded Employee" at bounding box center [743, 251] width 1437 height 32
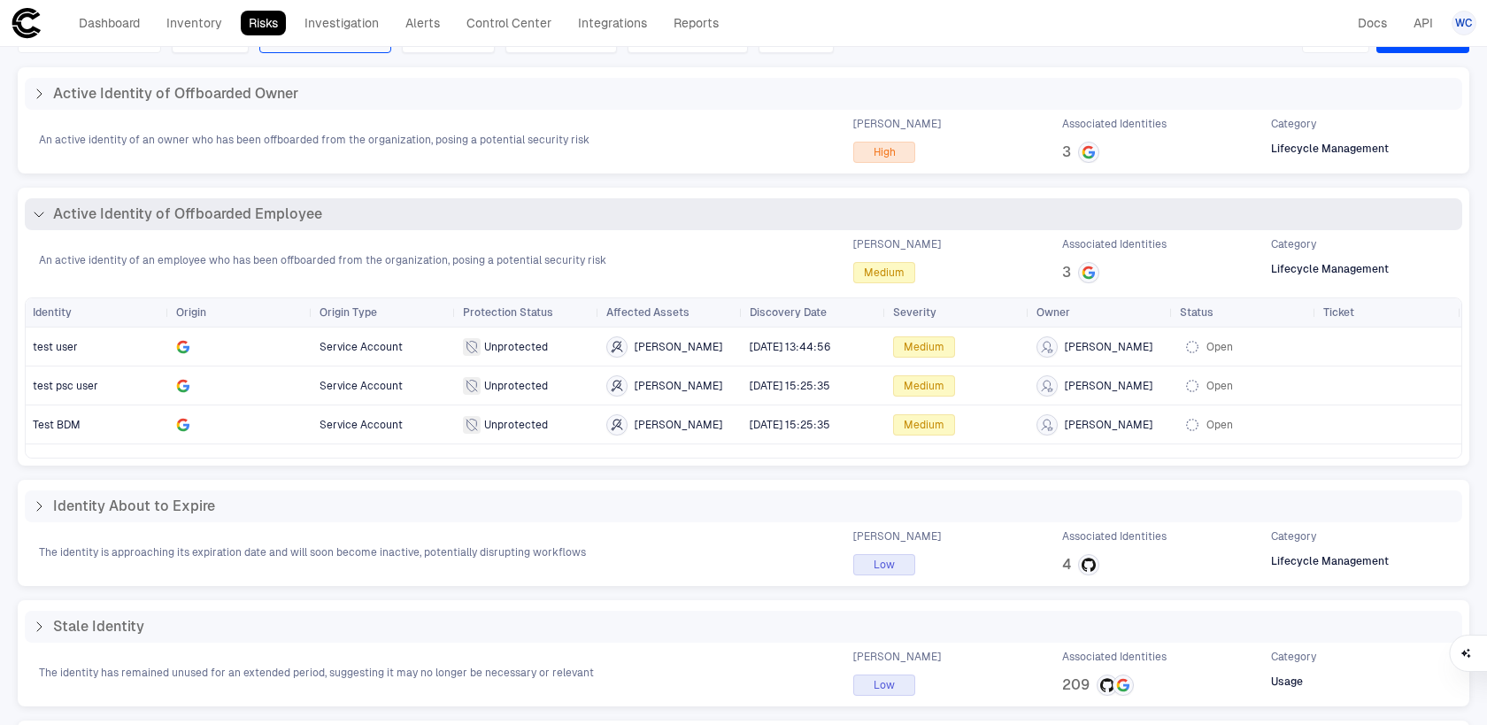
scroll to position [35, 0]
click at [345, 226] on div "Active Identity of Offboarded Employee" at bounding box center [743, 216] width 1437 height 32
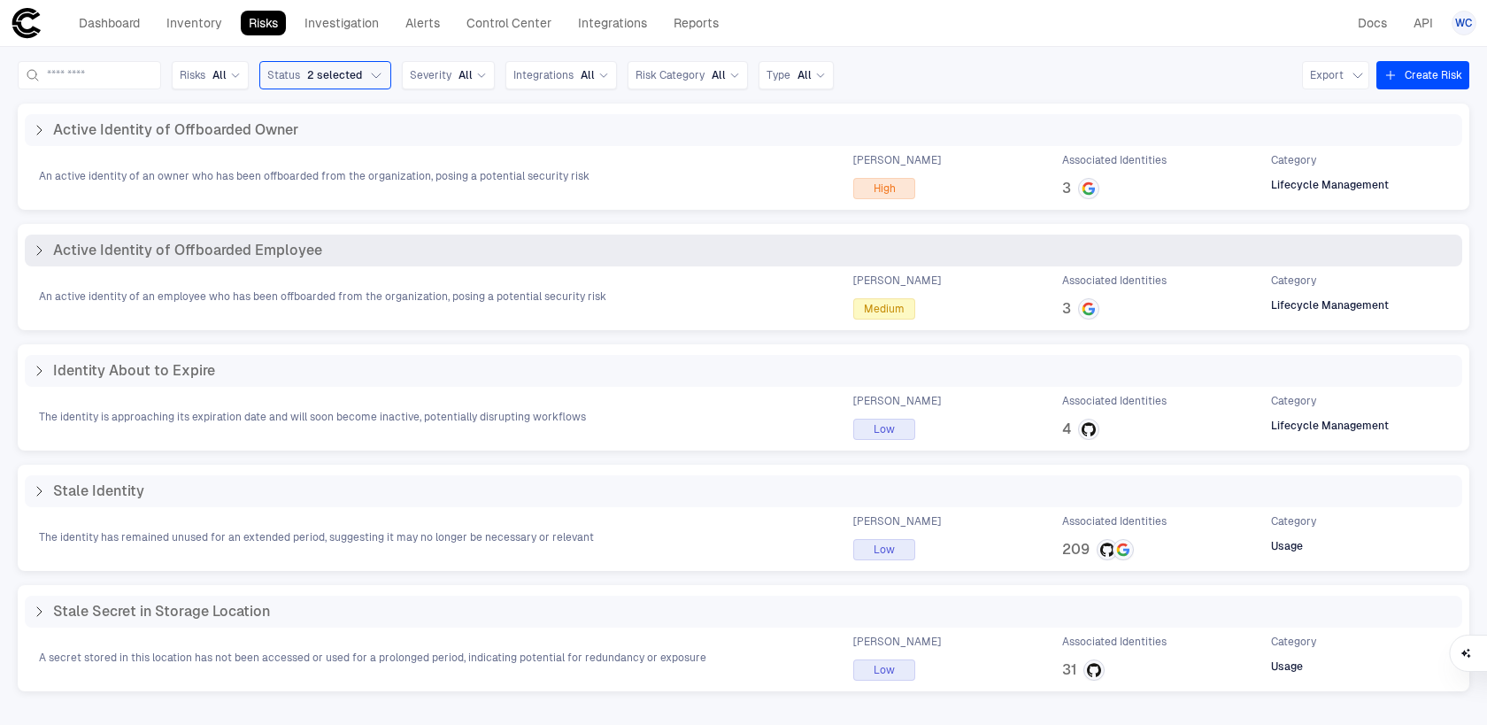
scroll to position [0, 0]
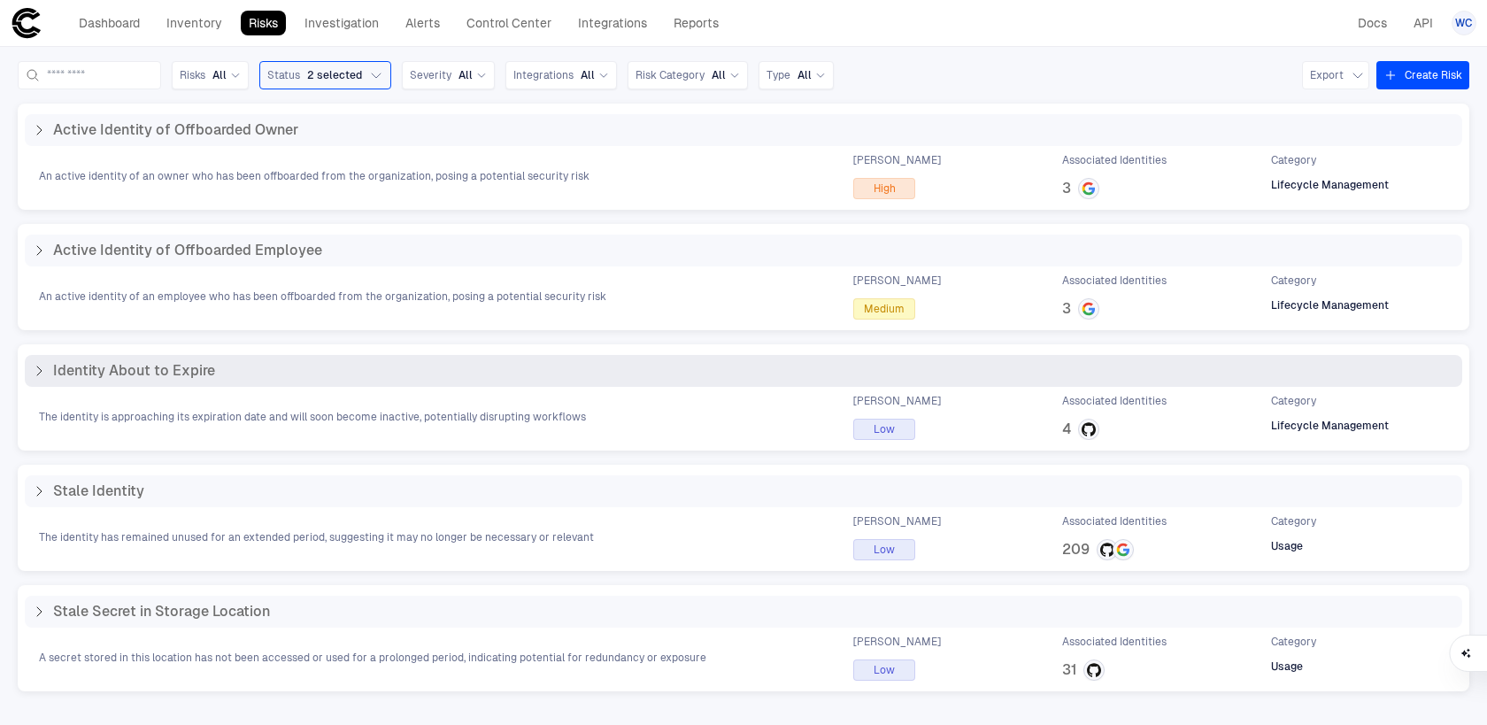
click at [296, 355] on div "Identity About to Expire" at bounding box center [743, 371] width 1437 height 32
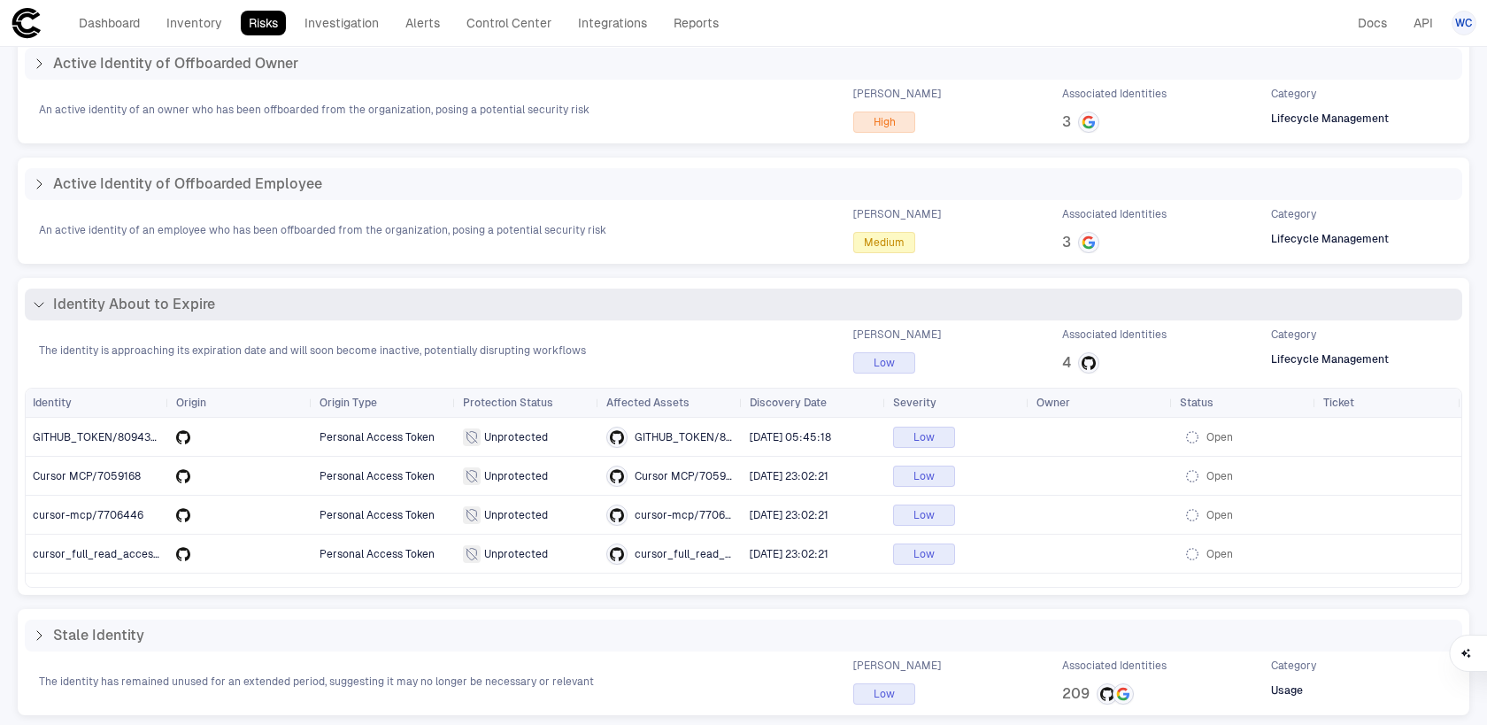
scroll to position [84, 0]
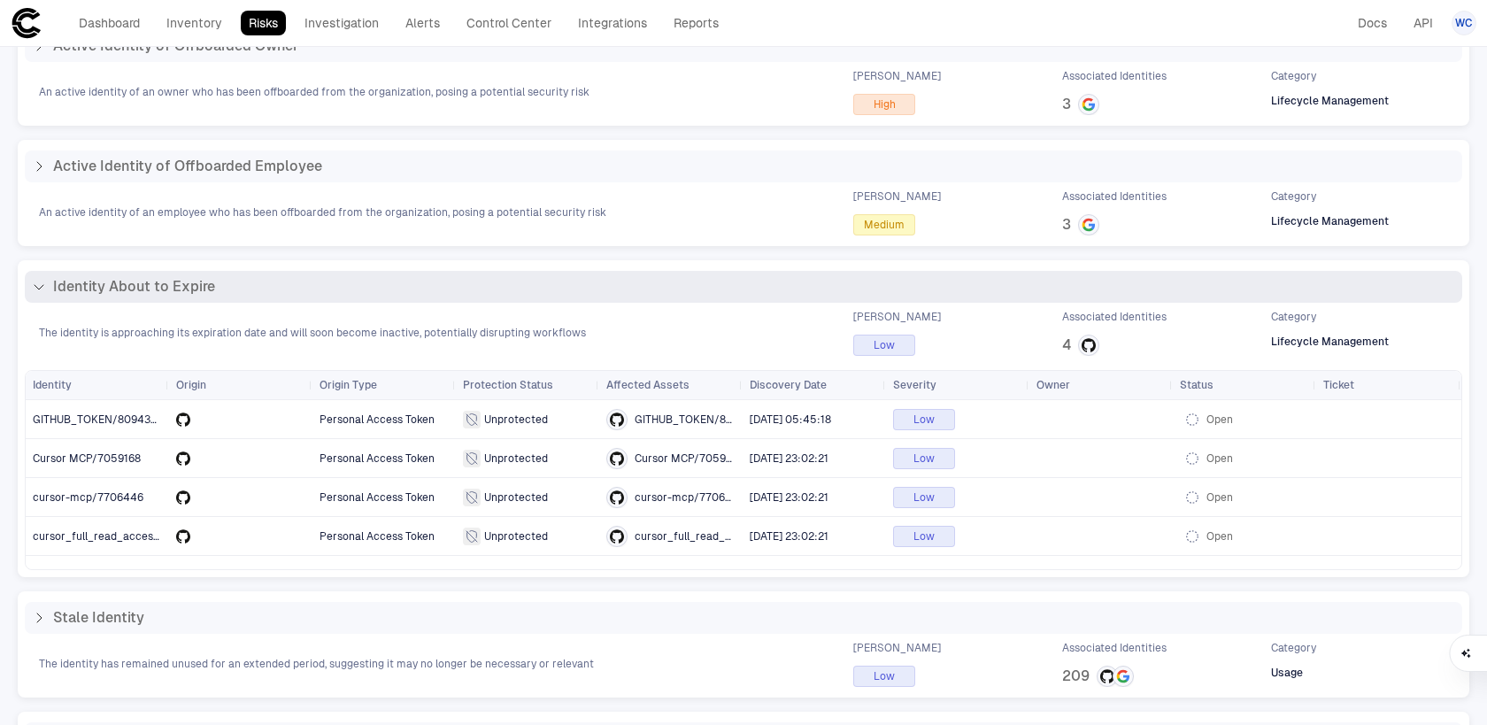
click at [296, 300] on div "Identity About to Expire" at bounding box center [743, 287] width 1437 height 32
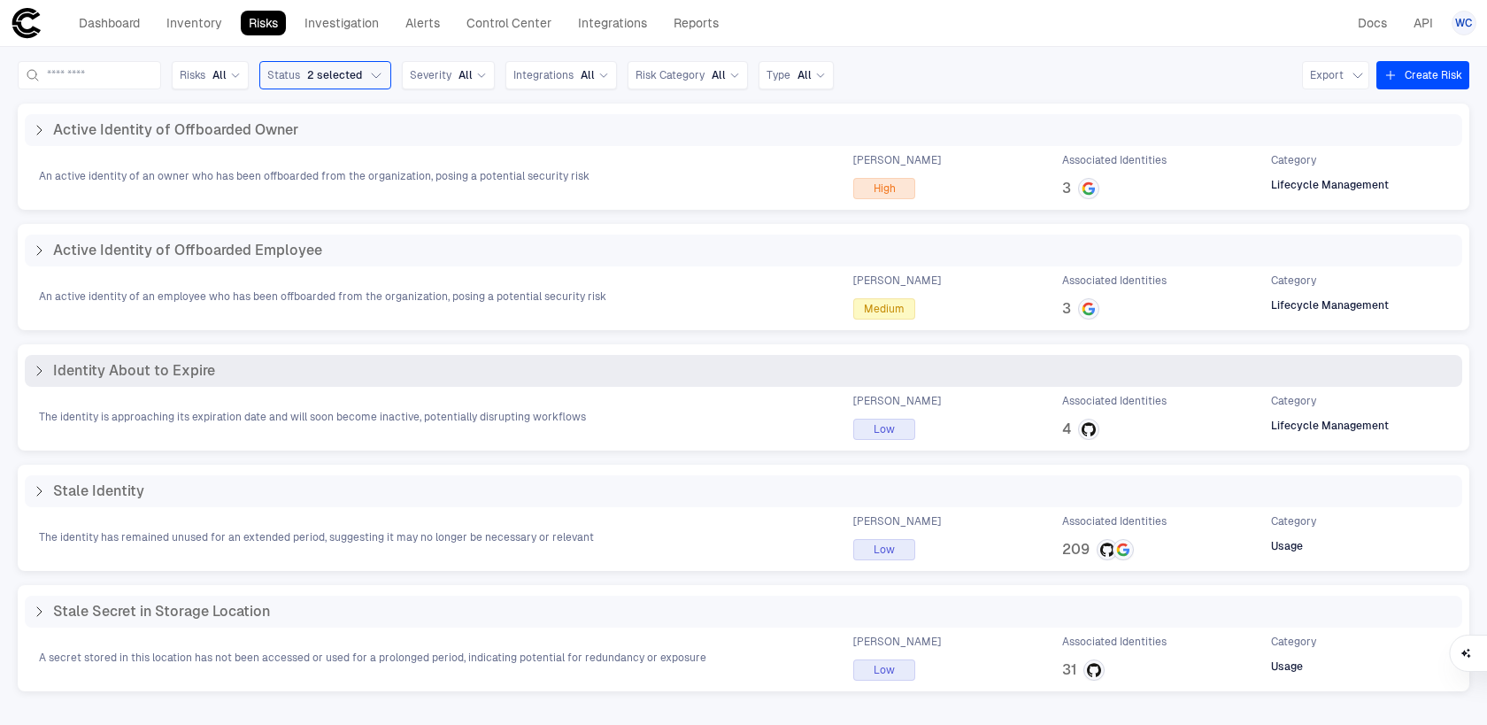
scroll to position [0, 0]
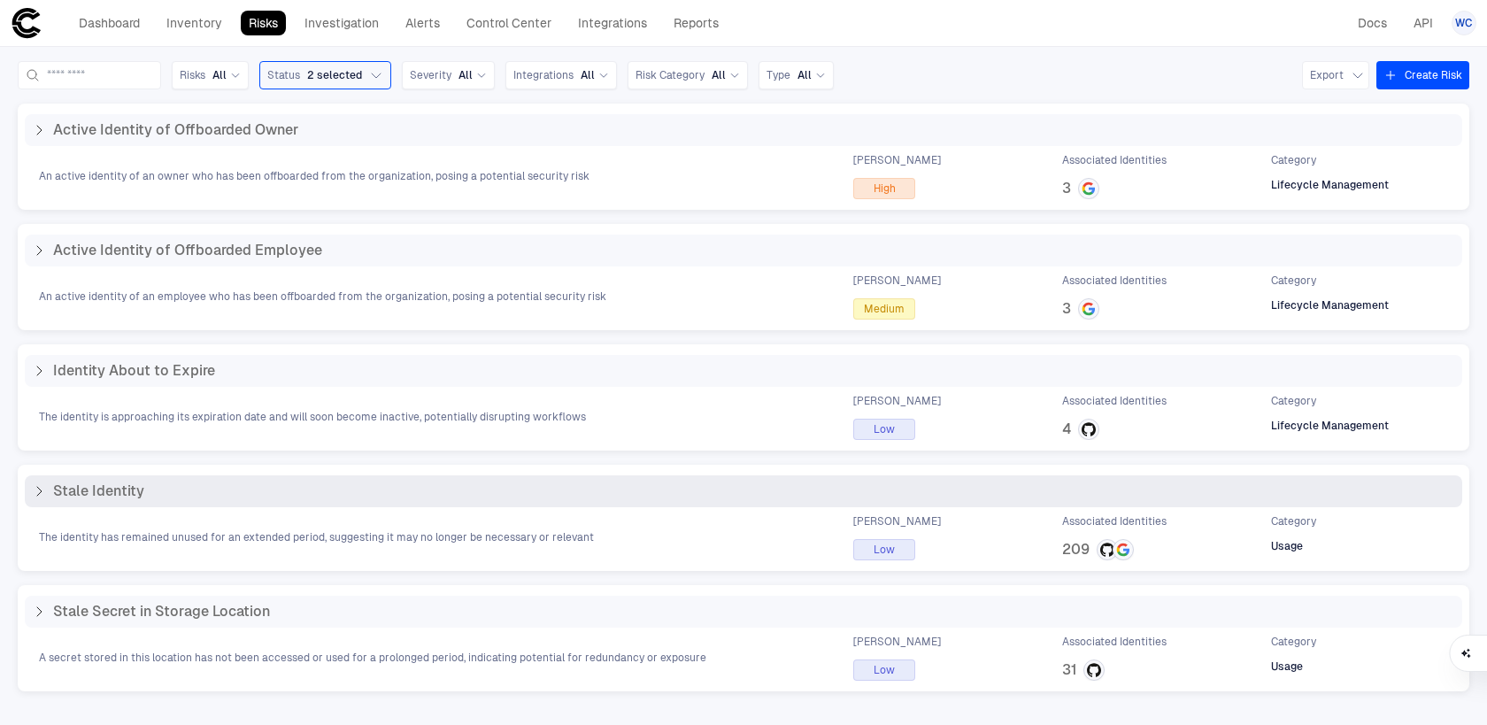
click at [240, 488] on div "Stale Identity" at bounding box center [743, 491] width 1423 height 18
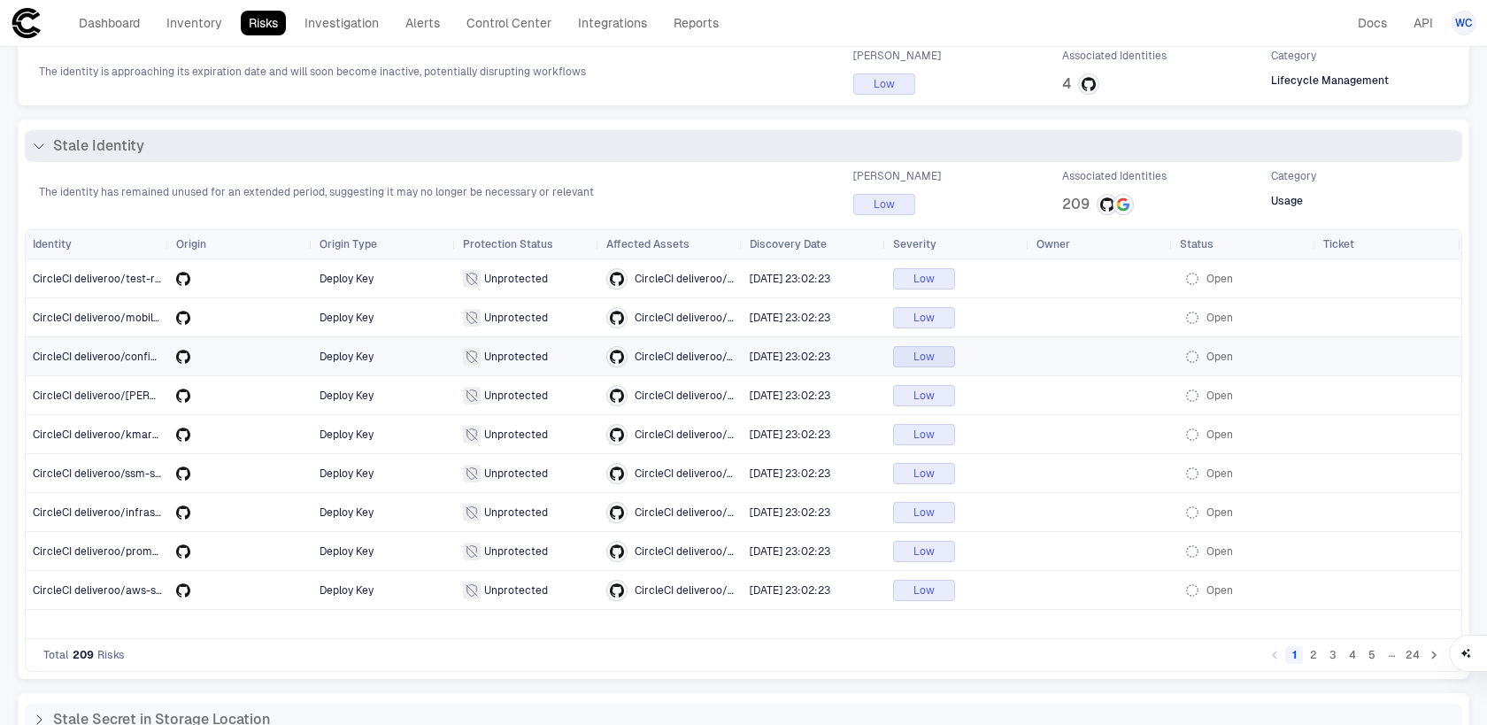
scroll to position [434, 0]
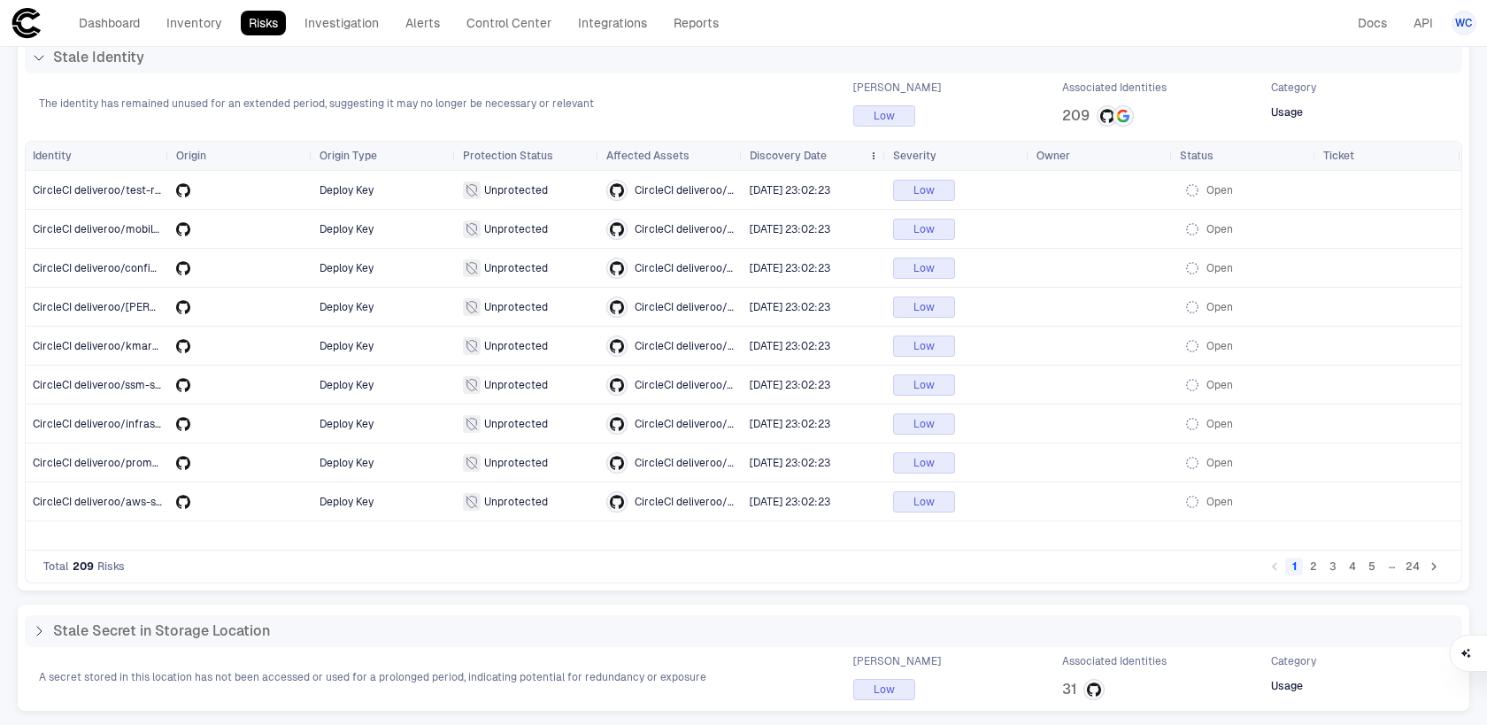
click at [809, 157] on span "Discovery Date" at bounding box center [788, 156] width 77 height 14
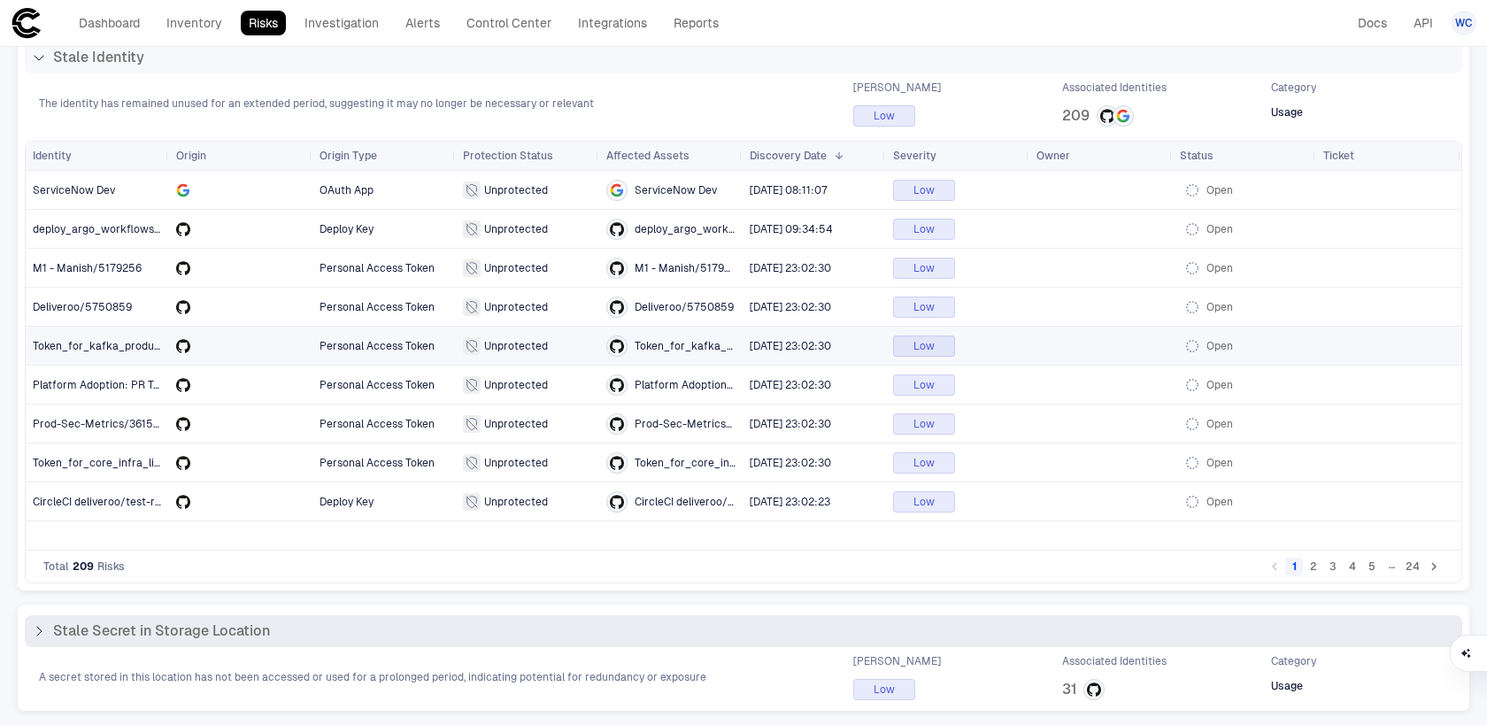
click at [365, 644] on div "Stale Secret in Storage Location" at bounding box center [743, 631] width 1437 height 32
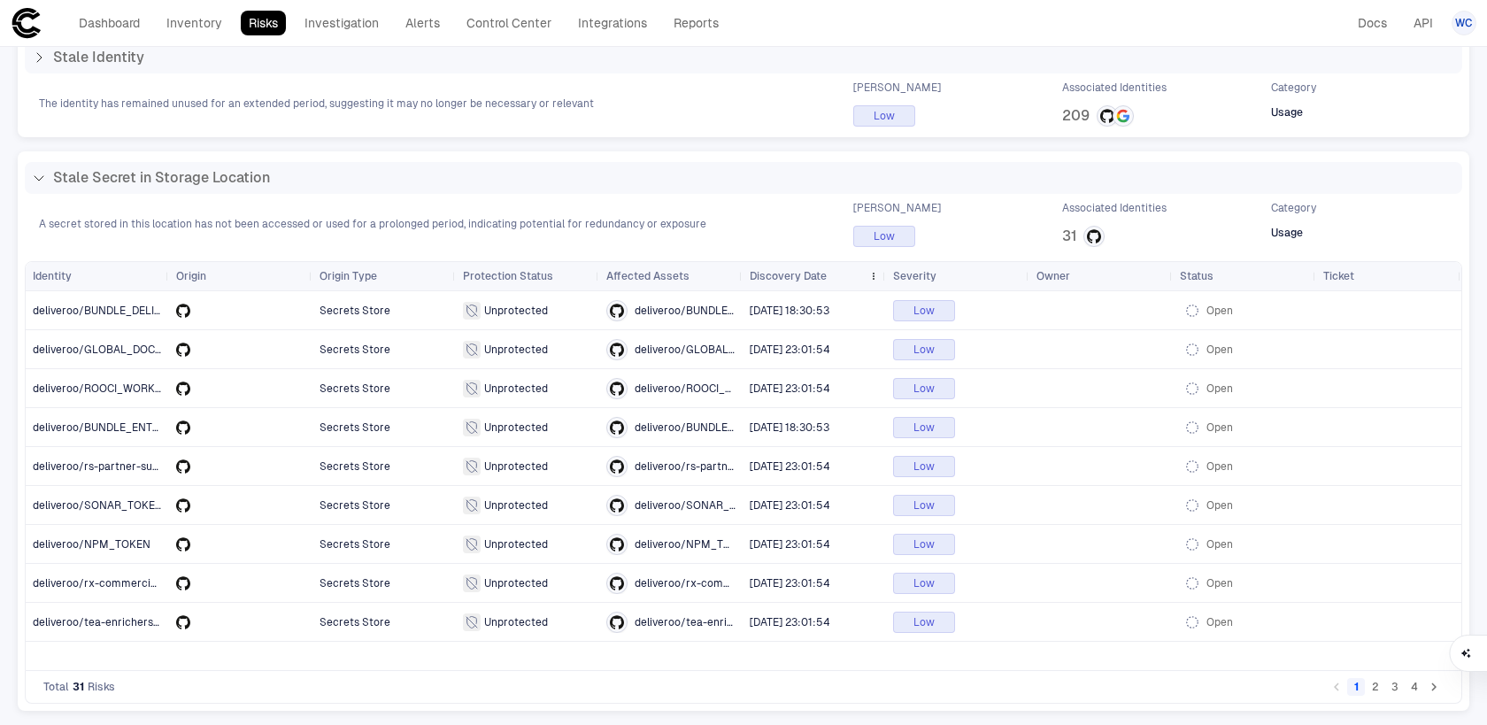
click at [778, 273] on span "Discovery Date" at bounding box center [788, 276] width 77 height 14
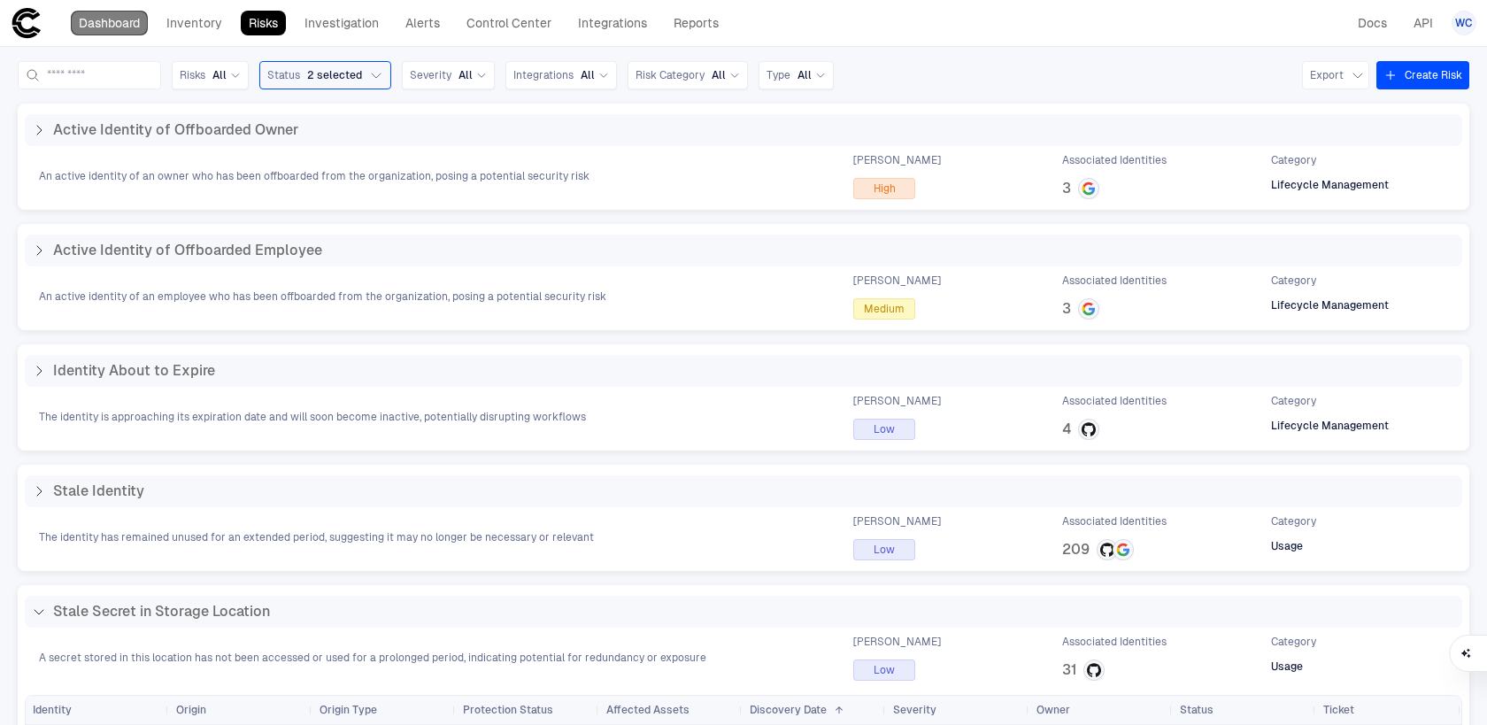
click at [103, 24] on link "Dashboard" at bounding box center [109, 23] width 77 height 25
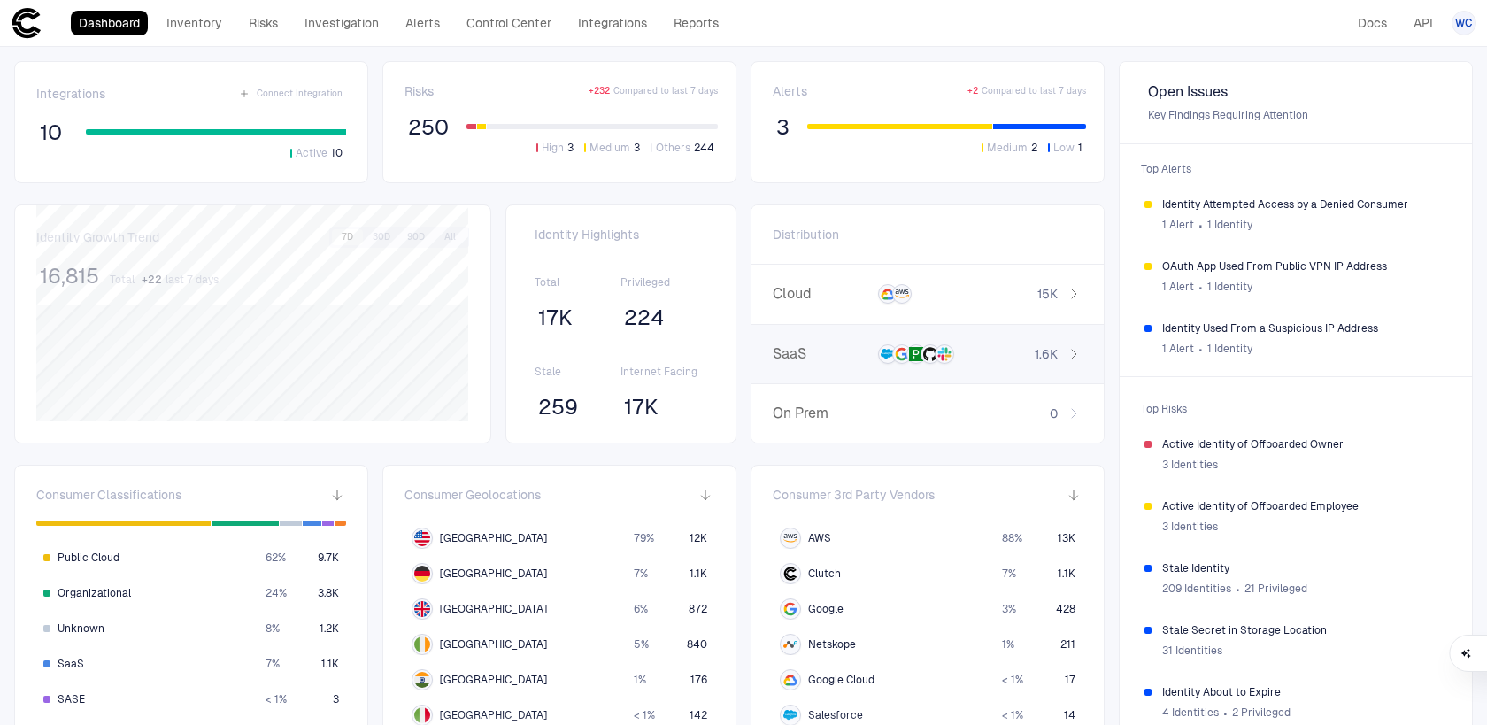
click at [827, 358] on span "SaaS" at bounding box center [822, 354] width 98 height 18
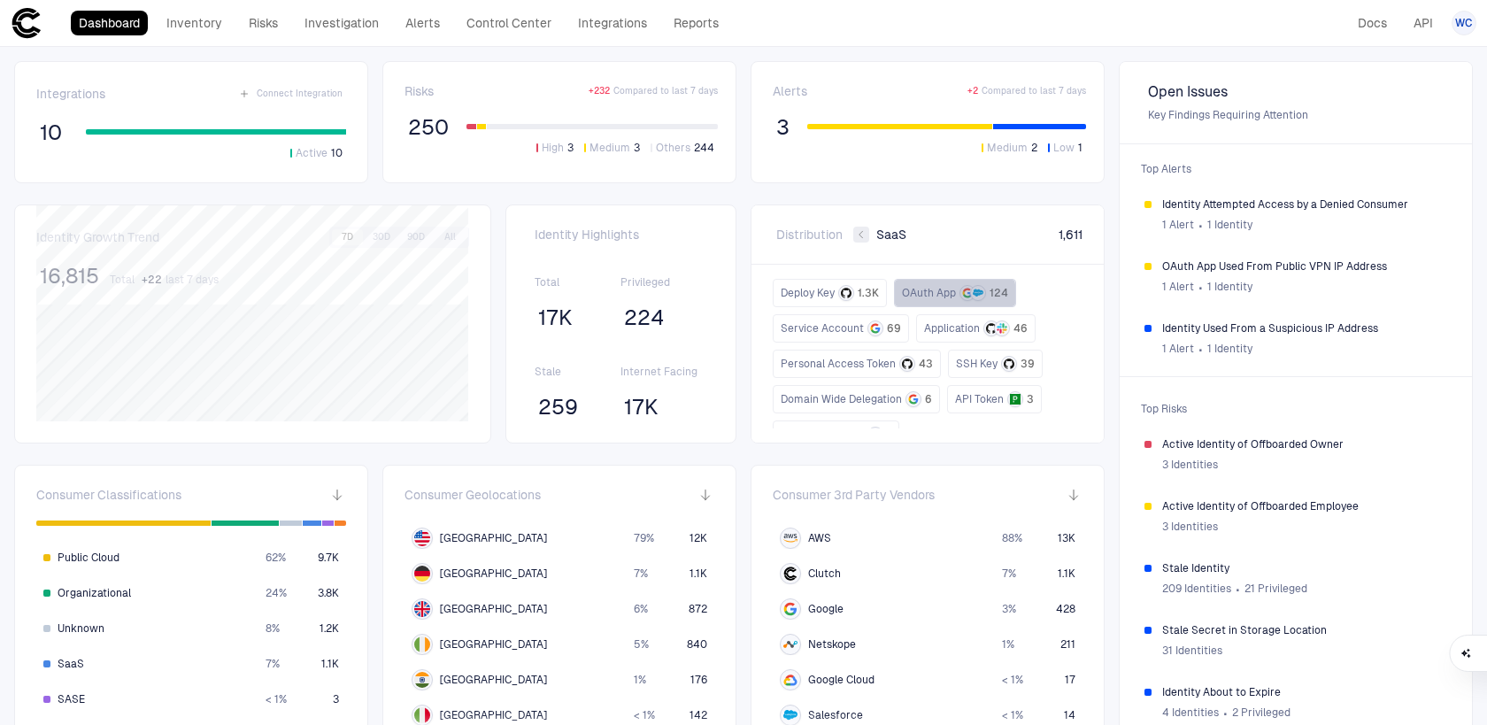
click at [932, 296] on span "OAuth App" at bounding box center [929, 293] width 54 height 14
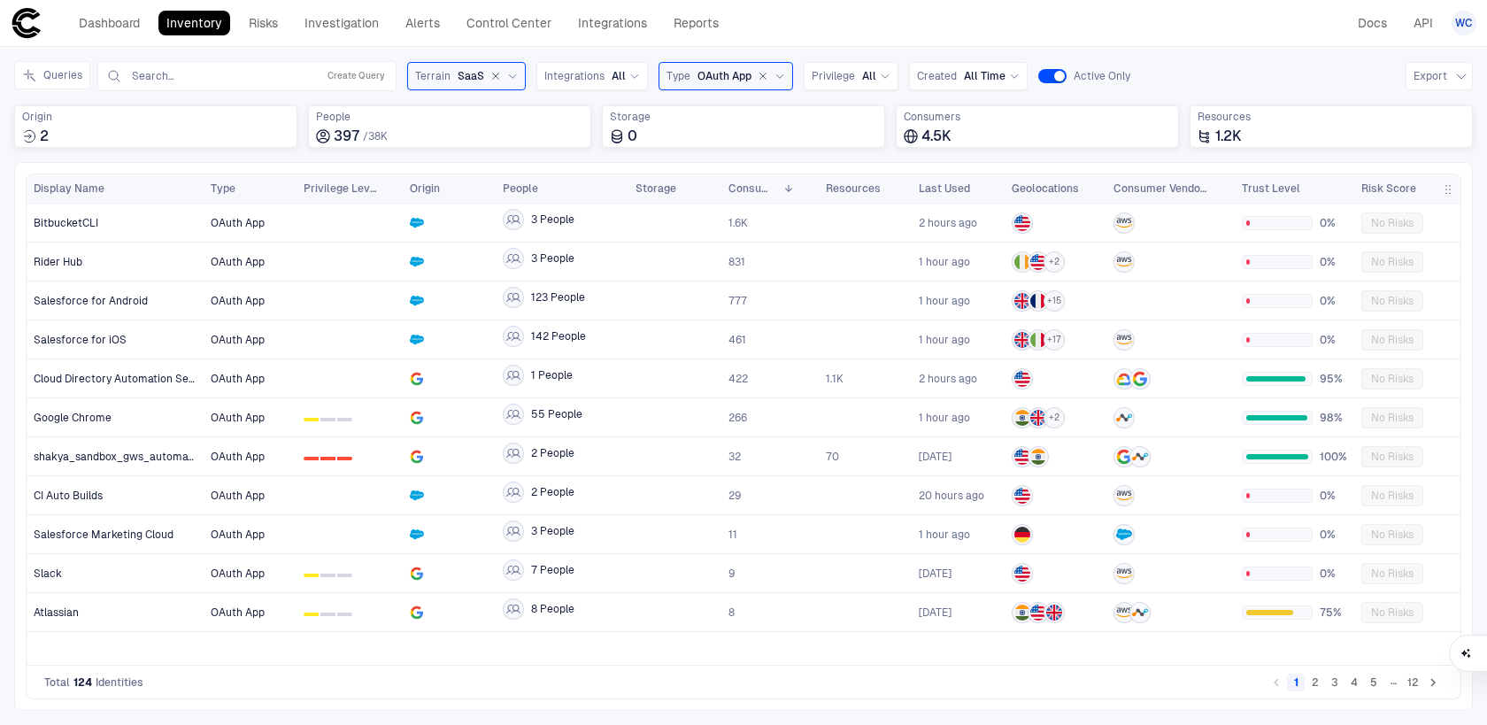
click at [1318, 679] on button "2" at bounding box center [1315, 682] width 18 height 18
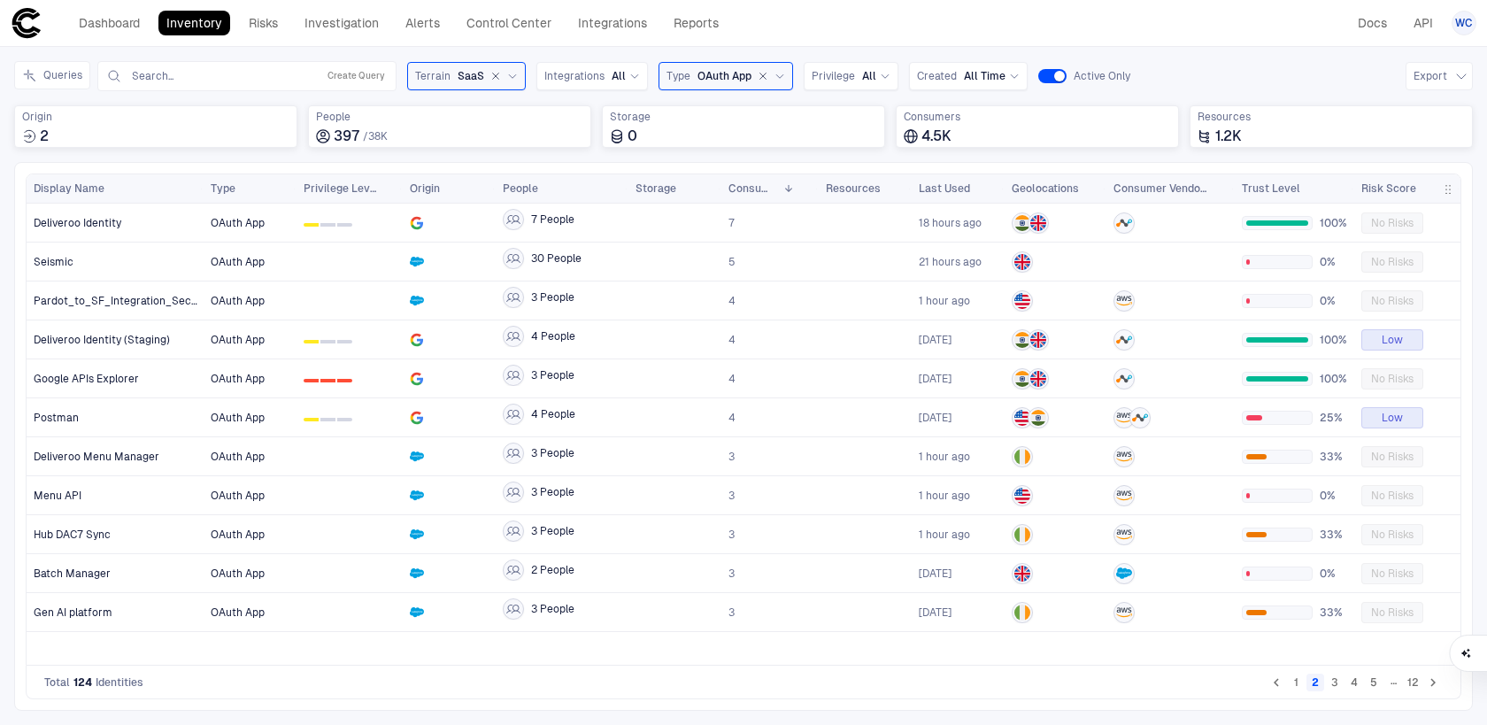
click at [1335, 683] on button "3" at bounding box center [1335, 682] width 18 height 18
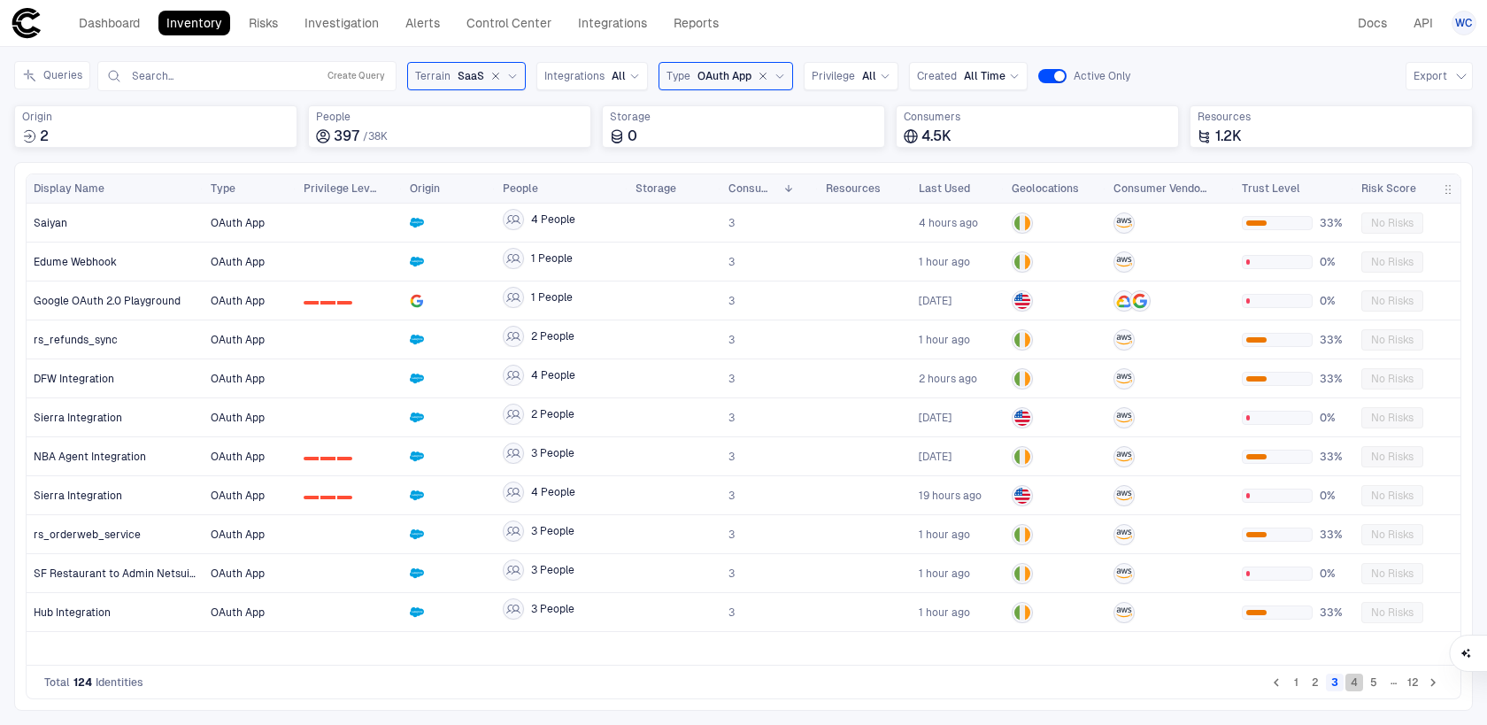
click at [1351, 682] on button "4" at bounding box center [1354, 682] width 18 height 18
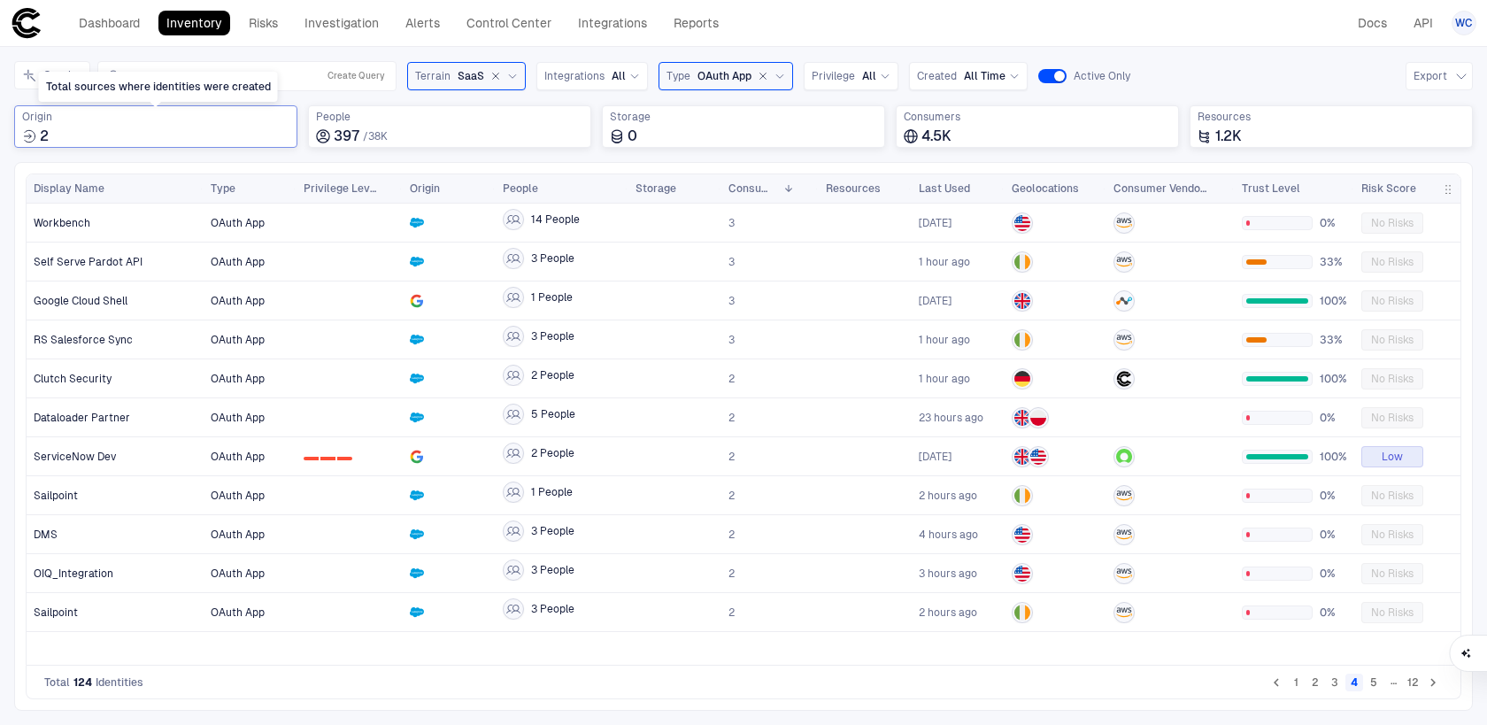
click at [167, 123] on span "Origin" at bounding box center [155, 117] width 267 height 14
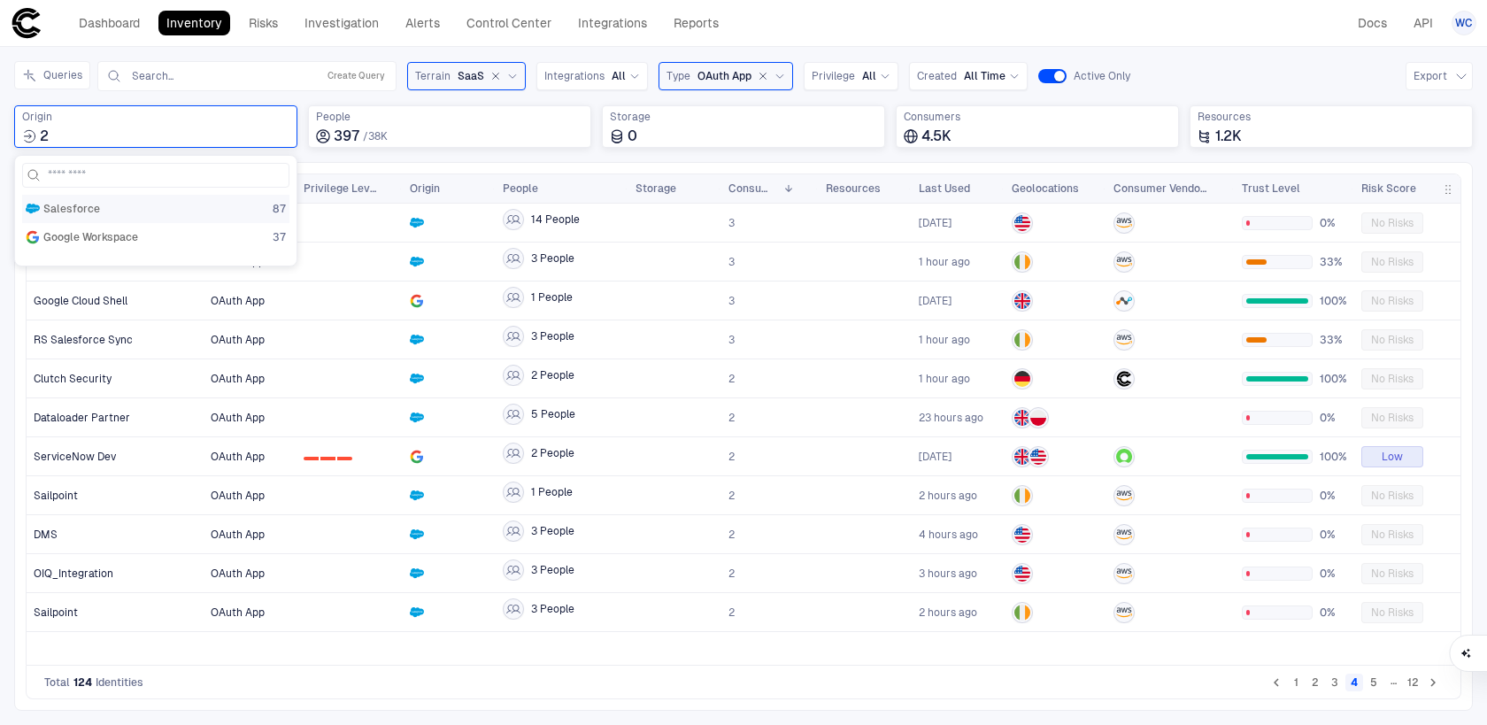
click at [141, 216] on div "Salesforce 87" at bounding box center [155, 209] width 267 height 28
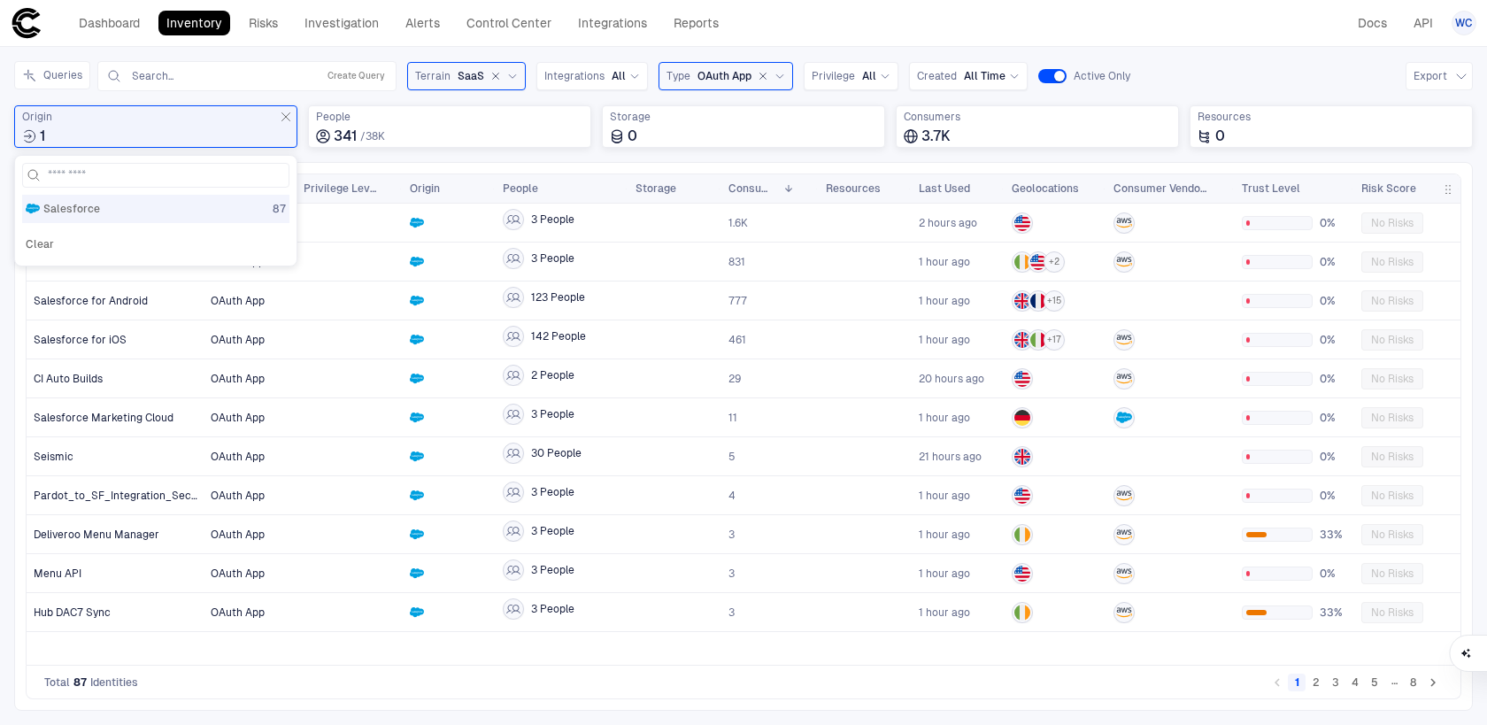
click at [464, 159] on div "Queries Search... Create Query Terrain SaaS Integrations All Type OAuth App Pri…" at bounding box center [743, 111] width 1458 height 101
click at [1254, 181] on span "Trust Level" at bounding box center [1271, 188] width 58 height 14
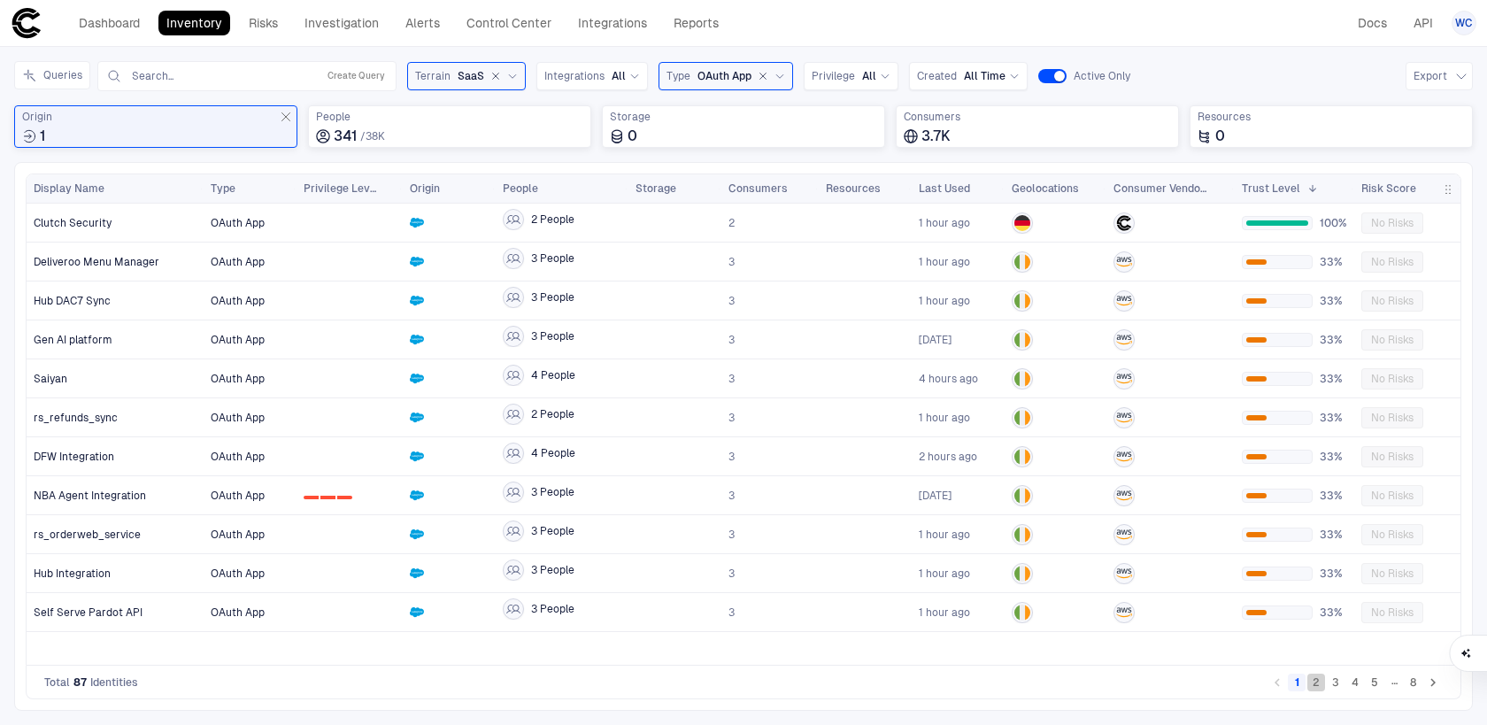
click at [1319, 688] on button "2" at bounding box center [1316, 682] width 18 height 18
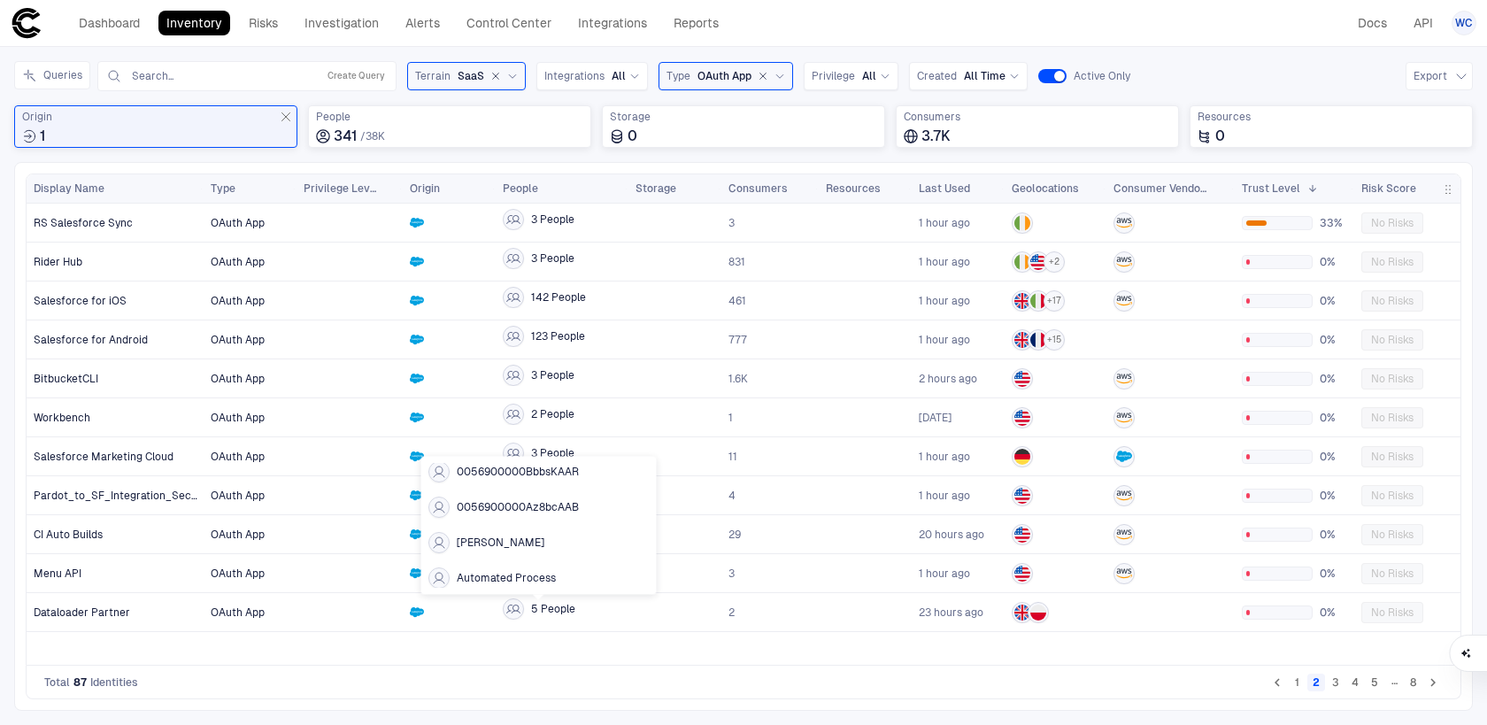
scroll to position [50, 0]
click at [1334, 681] on button "3" at bounding box center [1336, 682] width 18 height 18
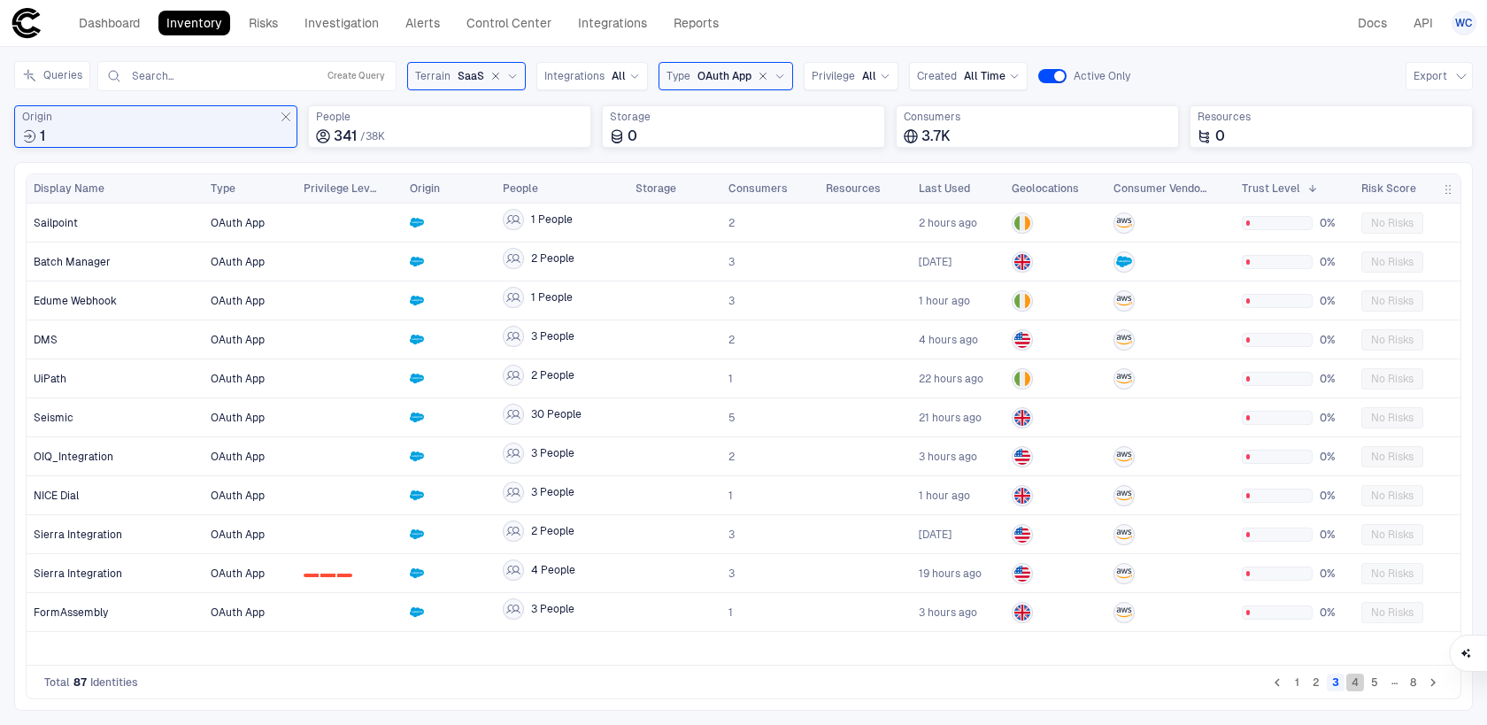
click at [1347, 681] on button "4" at bounding box center [1355, 682] width 18 height 18
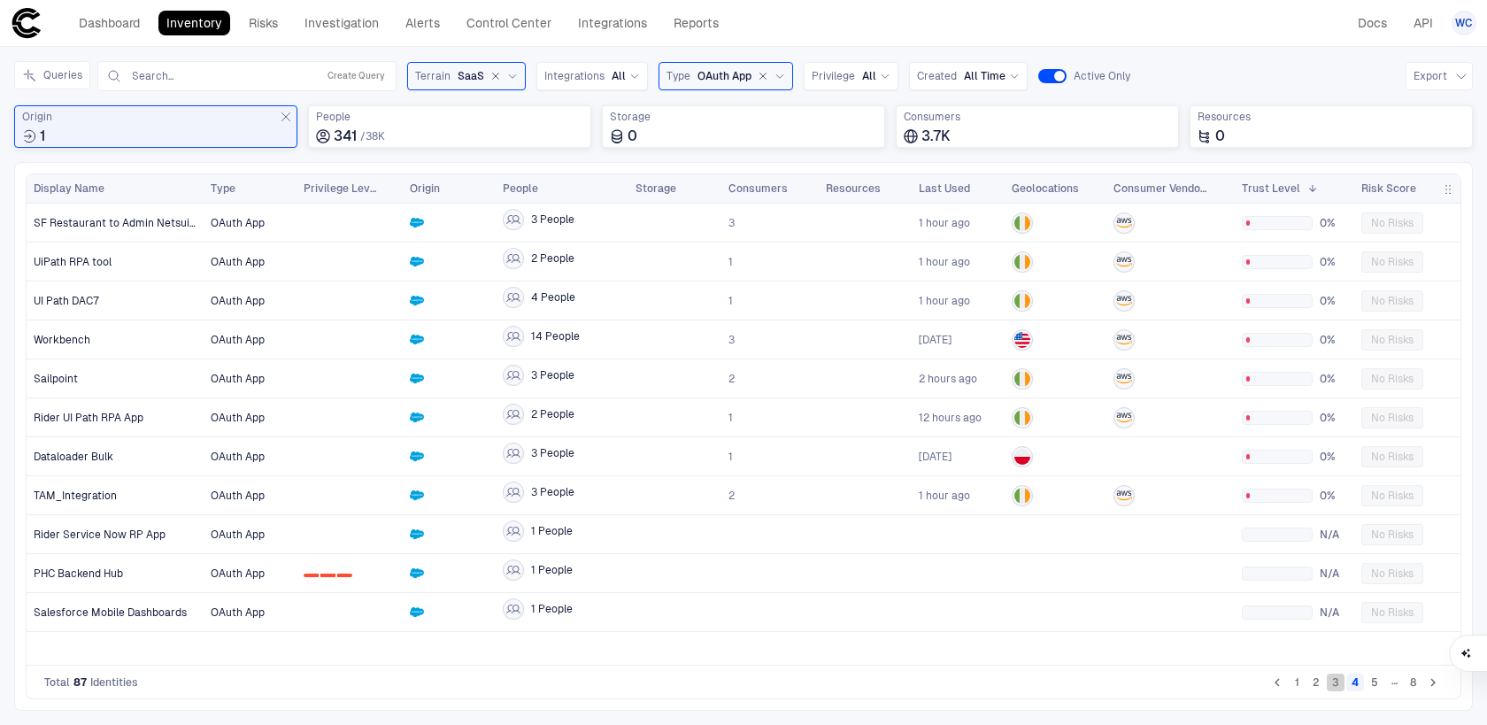
click at [1335, 678] on button "3" at bounding box center [1336, 682] width 18 height 18
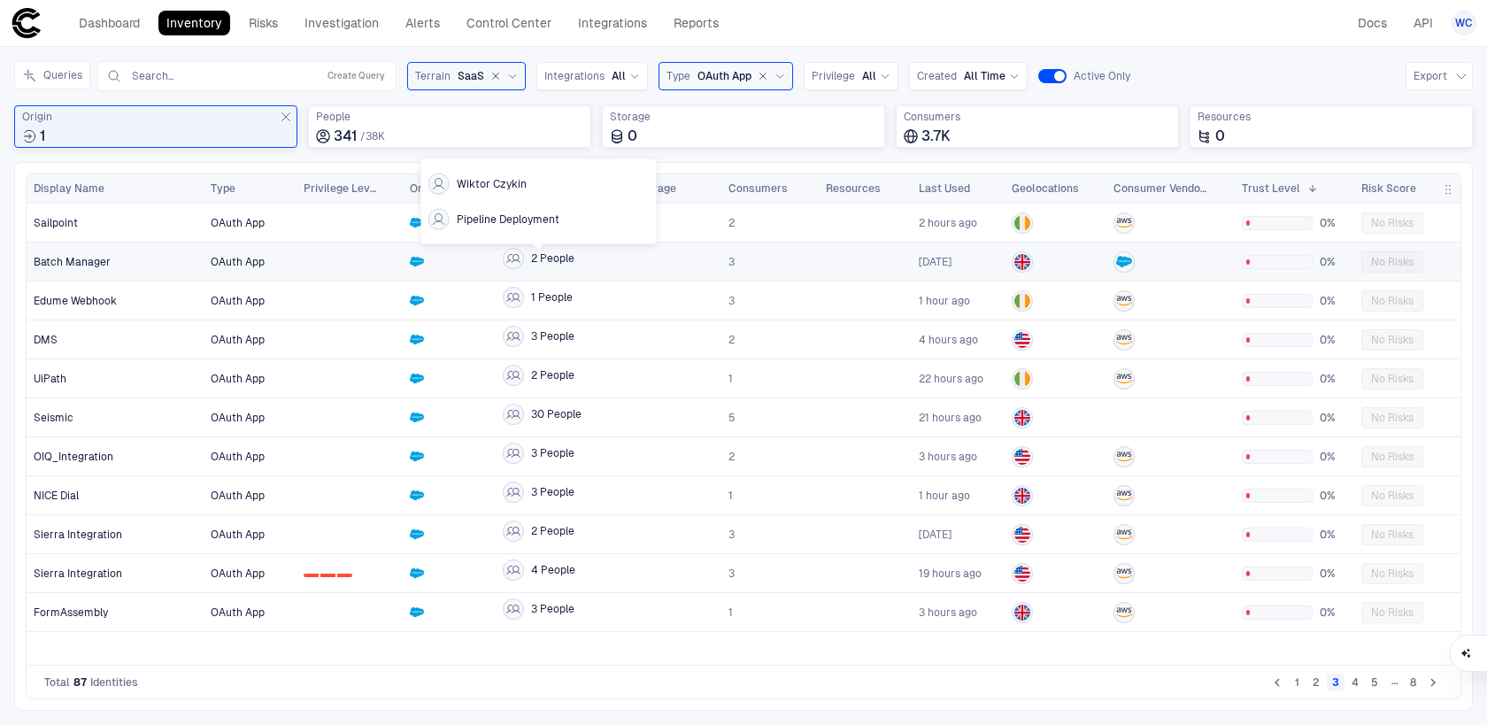
click at [548, 251] on span "2 People" at bounding box center [552, 258] width 43 height 14
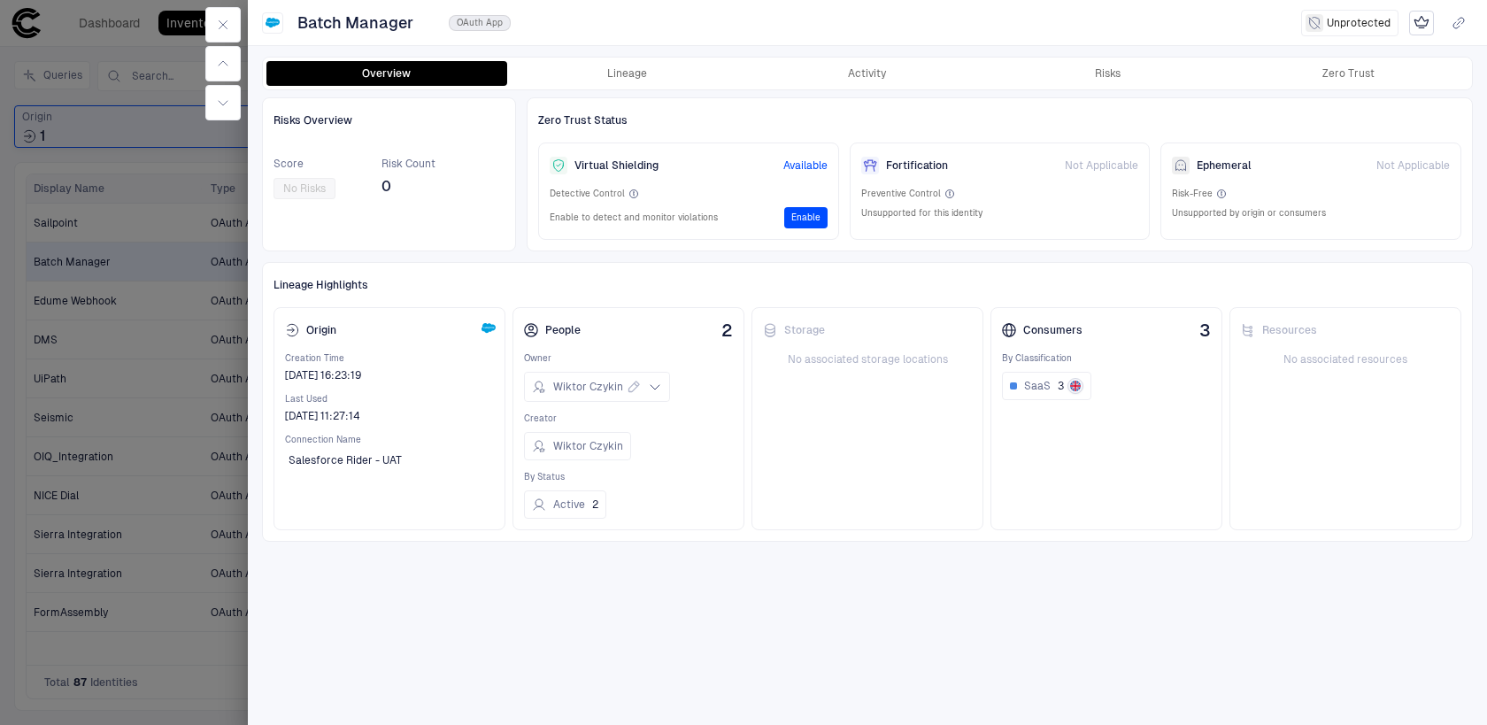
click at [80, 636] on div at bounding box center [743, 362] width 1487 height 725
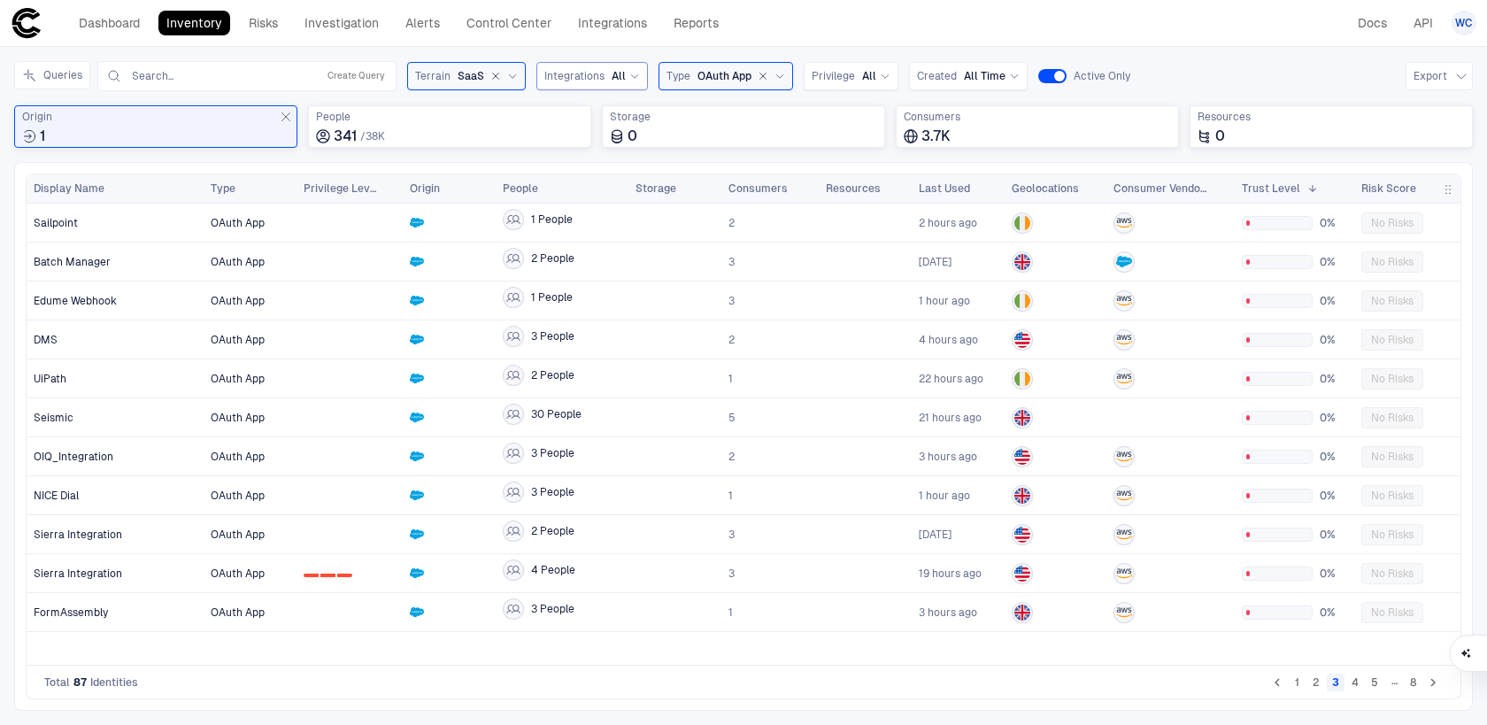
click at [600, 77] on span "Integrations" at bounding box center [574, 76] width 60 height 14
click at [601, 148] on span "Salesforce" at bounding box center [646, 149] width 146 height 14
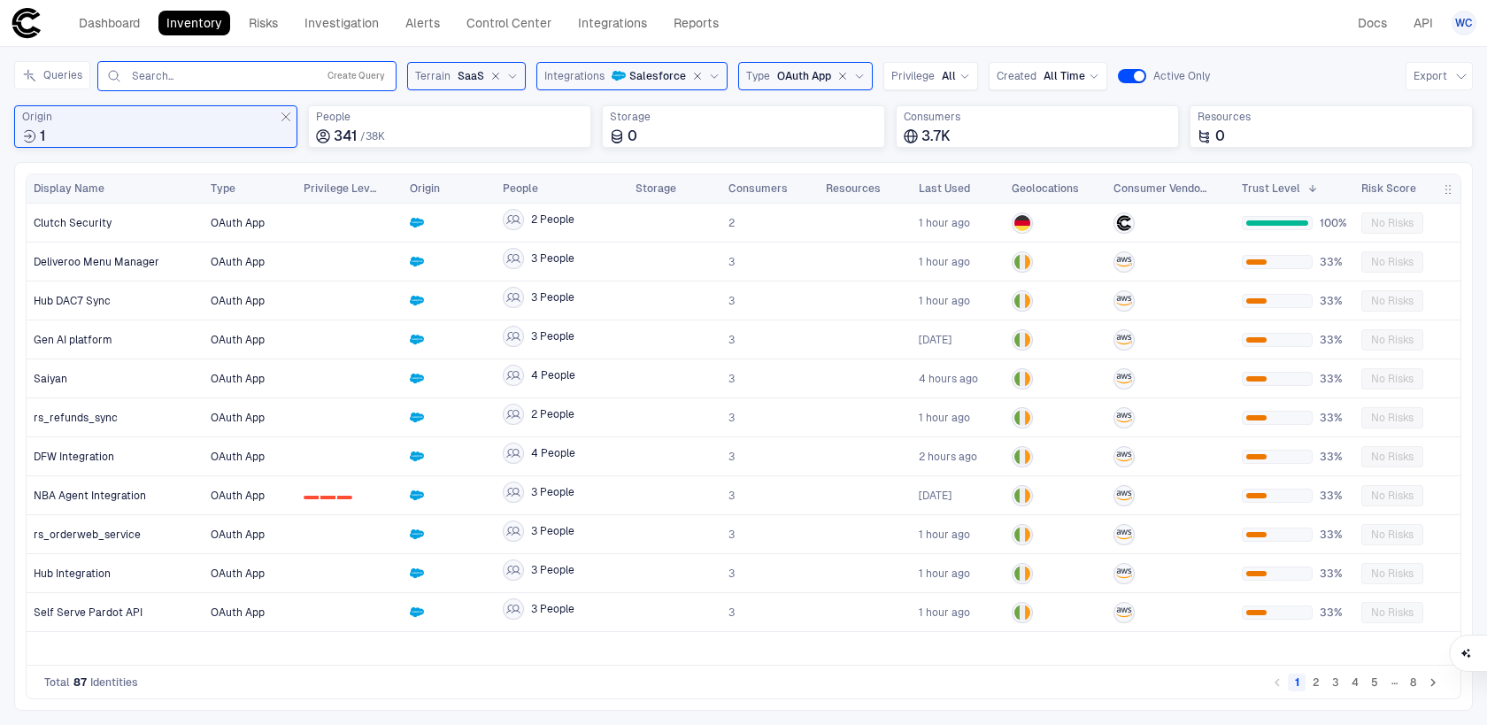
click at [281, 80] on input "text" at bounding box center [220, 76] width 180 height 14
